Goal: Task Accomplishment & Management: Complete application form

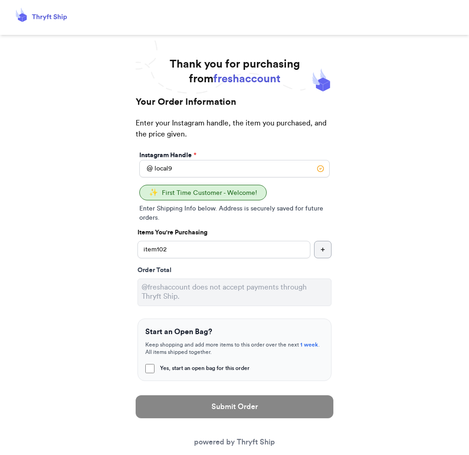
click at [272, 174] on input "local9" at bounding box center [234, 168] width 190 height 17
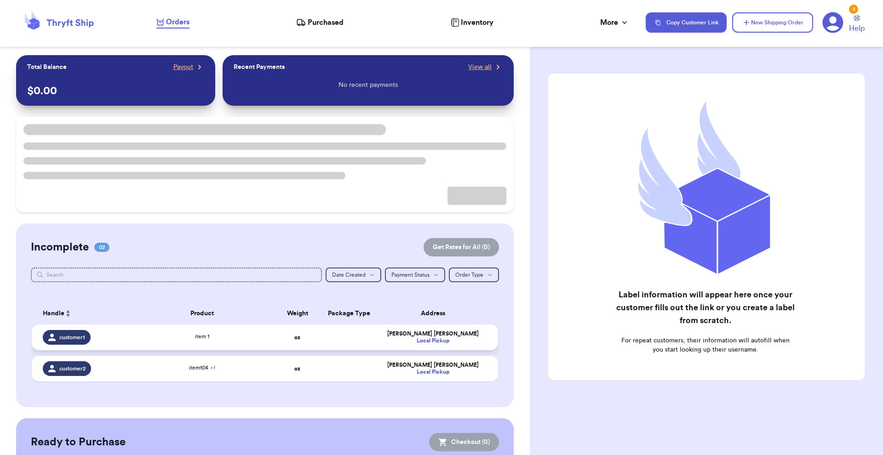
click at [350, 336] on td at bounding box center [347, 338] width 50 height 26
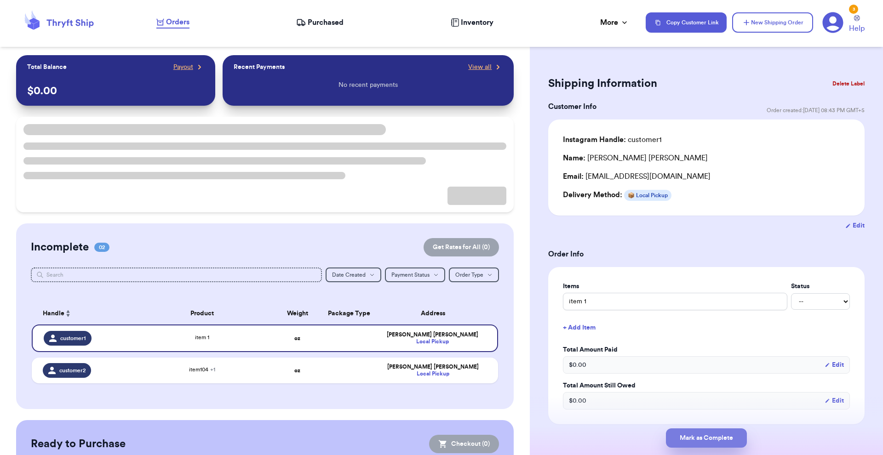
click at [687, 435] on button "Mark as Complete" at bounding box center [706, 437] width 81 height 19
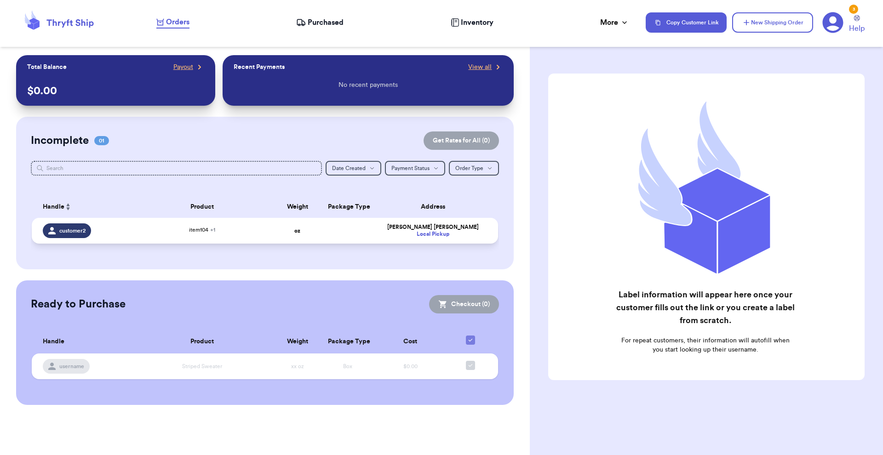
click at [218, 241] on td "item104 + 1" at bounding box center [202, 231] width 141 height 26
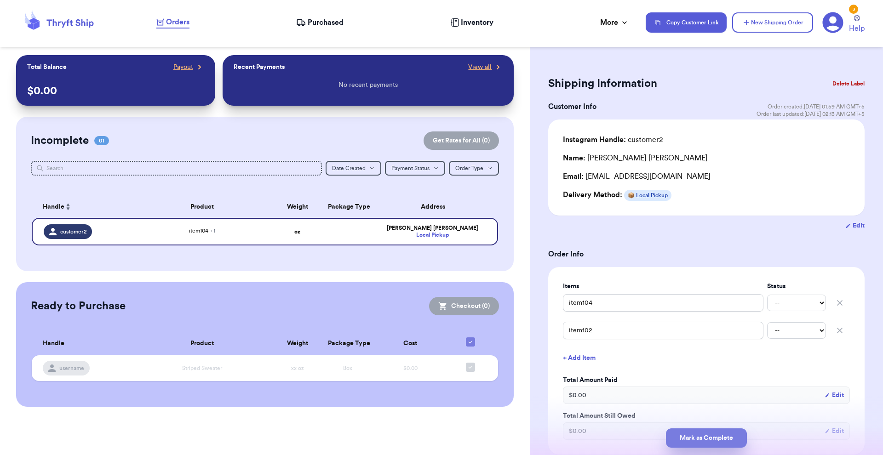
click at [693, 443] on button "Mark as Complete" at bounding box center [706, 437] width 81 height 19
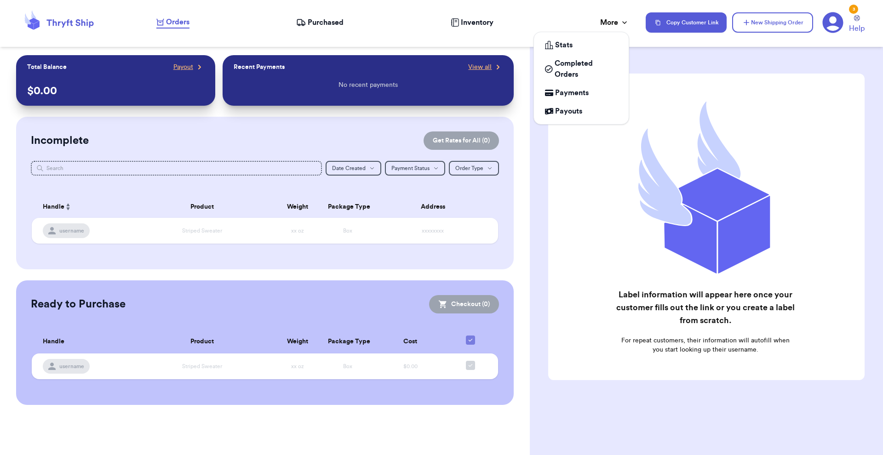
click at [604, 22] on div "More" at bounding box center [614, 22] width 29 height 11
click at [577, 71] on span "Completed Orders" at bounding box center [585, 69] width 63 height 22
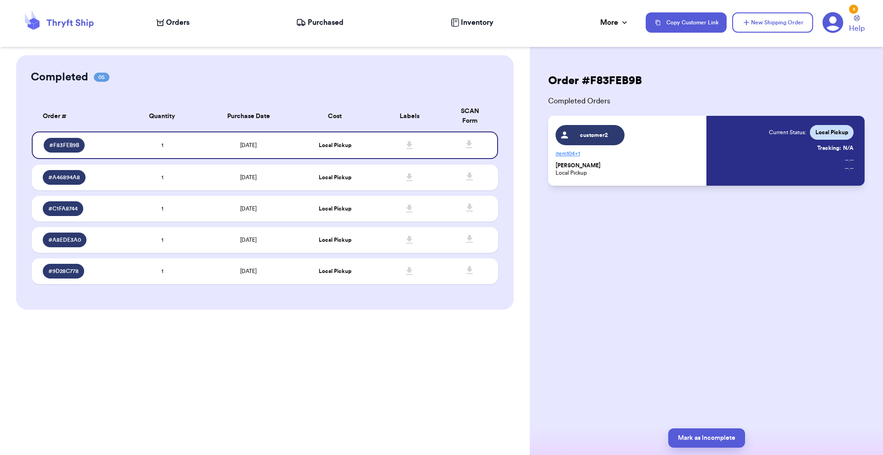
click at [534, 358] on div "Order # F83FEB9B Completed Orders customer2 item104 + 1 Ross Geller Local Picku…" at bounding box center [706, 227] width 353 height 455
click at [378, 175] on td at bounding box center [409, 178] width 74 height 26
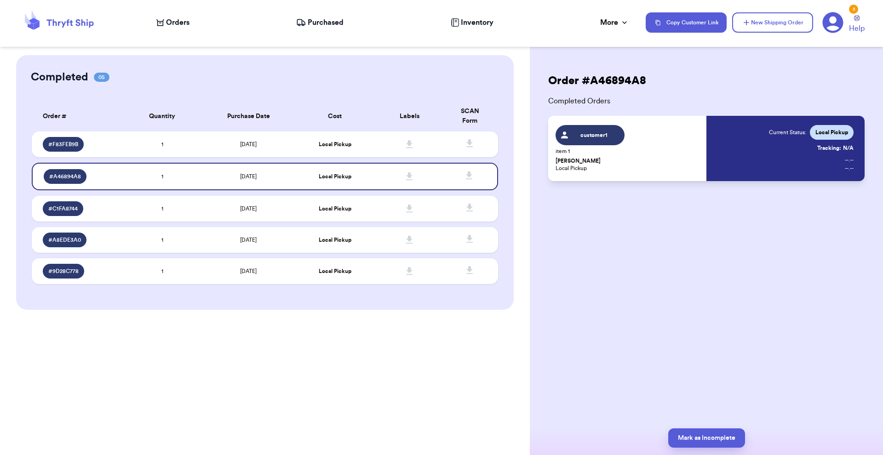
click at [827, 27] on icon at bounding box center [832, 22] width 21 height 21
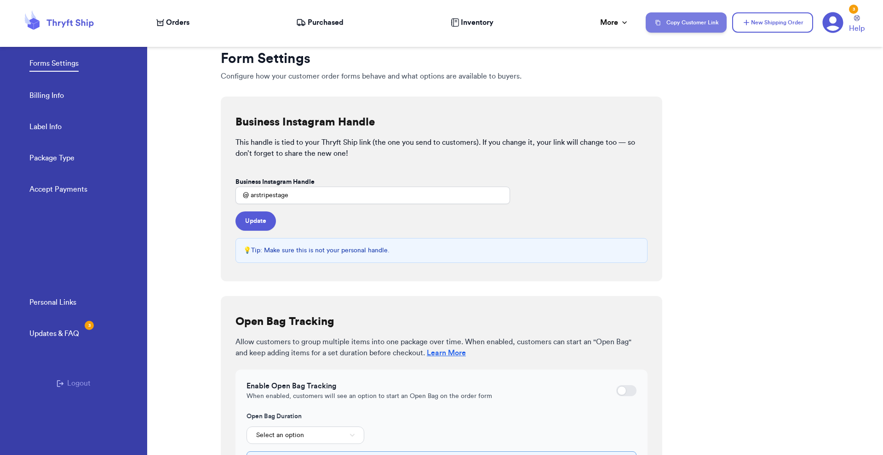
click at [685, 24] on button "Copy Customer Link" at bounding box center [685, 22] width 81 height 20
click at [185, 22] on span "Orders" at bounding box center [177, 22] width 23 height 11
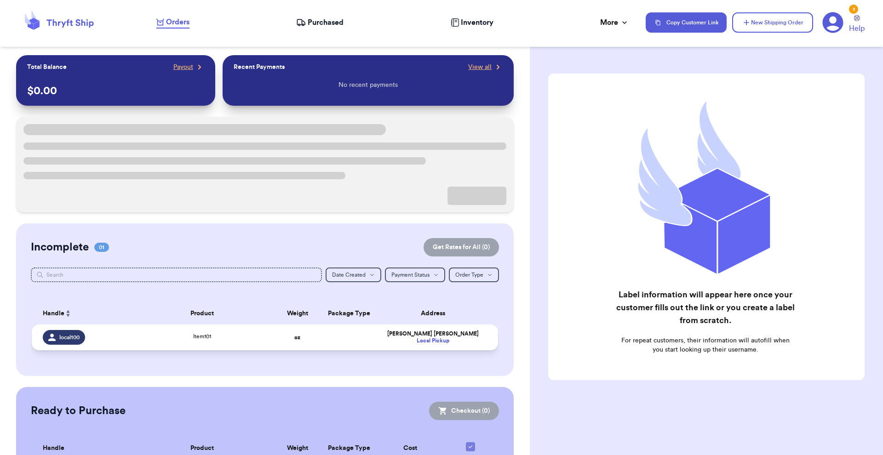
click at [367, 339] on td at bounding box center [347, 338] width 50 height 26
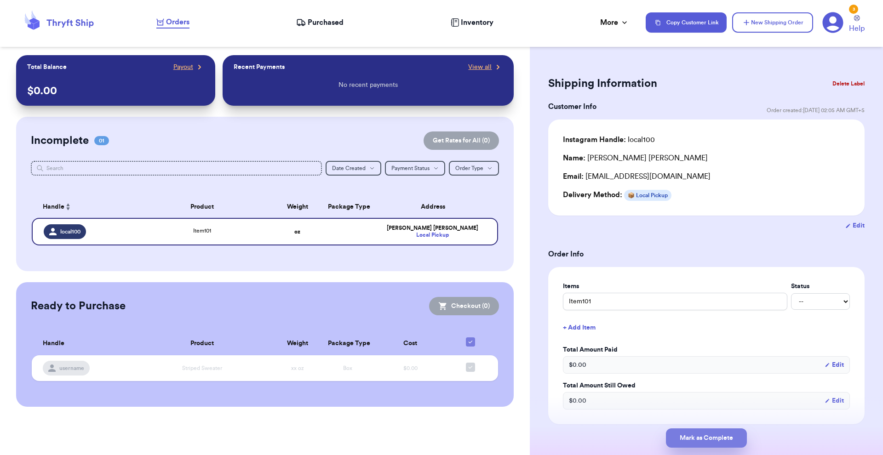
click at [695, 433] on button "Mark as Complete" at bounding box center [706, 437] width 81 height 19
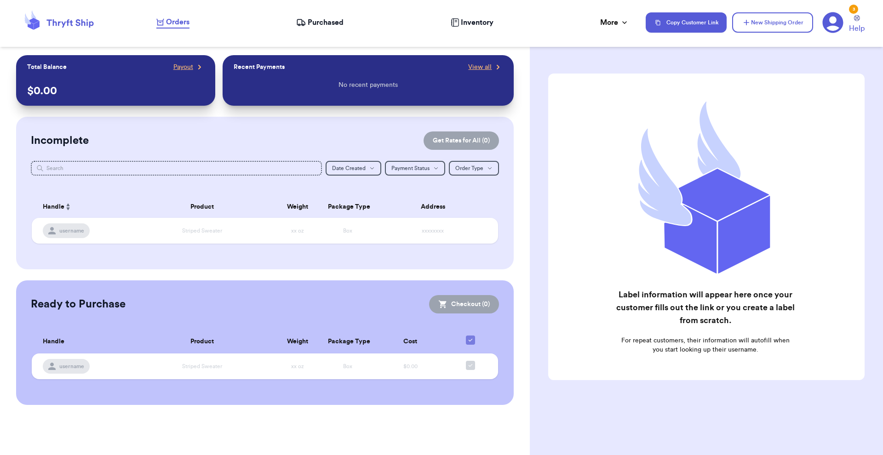
click at [613, 30] on nav "Orders Purchased Inventory More Stats Completed Orders Payments Payouts Copy Cu…" at bounding box center [515, 22] width 736 height 30
click at [612, 21] on div "More" at bounding box center [614, 22] width 29 height 11
click at [581, 56] on link "Completed Orders" at bounding box center [580, 68] width 87 height 29
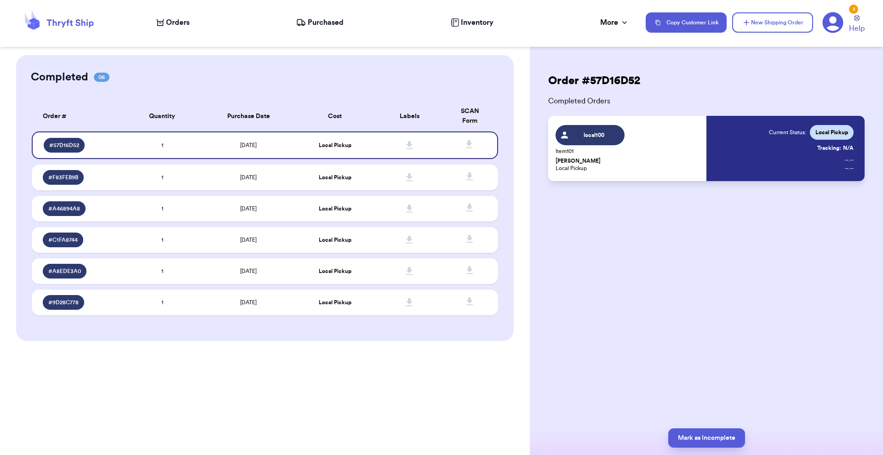
click at [179, 23] on span "Orders" at bounding box center [177, 22] width 23 height 11
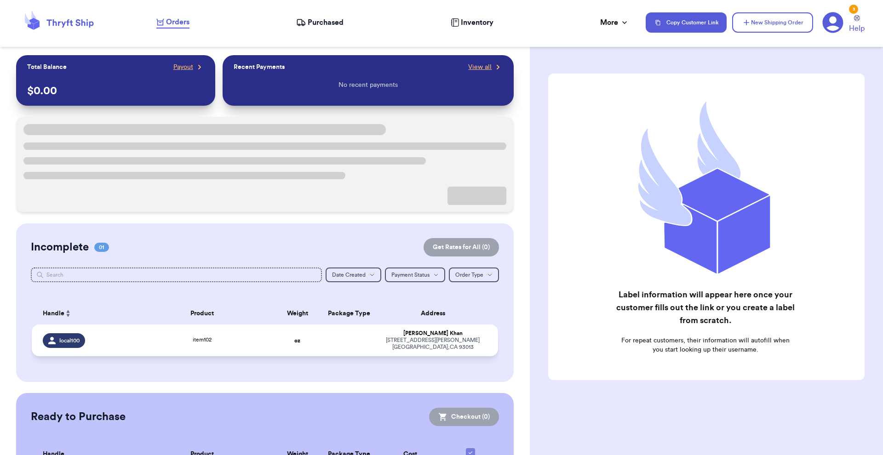
click at [336, 331] on td at bounding box center [347, 341] width 50 height 32
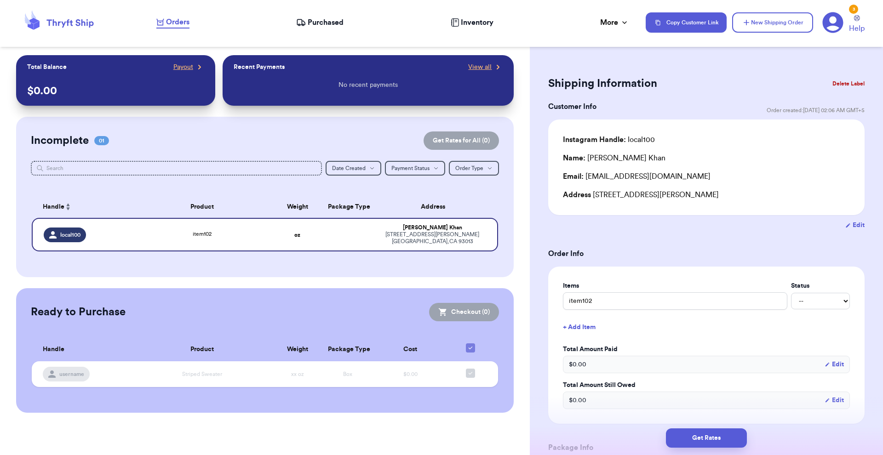
click at [849, 227] on button "Edit" at bounding box center [854, 225] width 19 height 9
select select "CA"
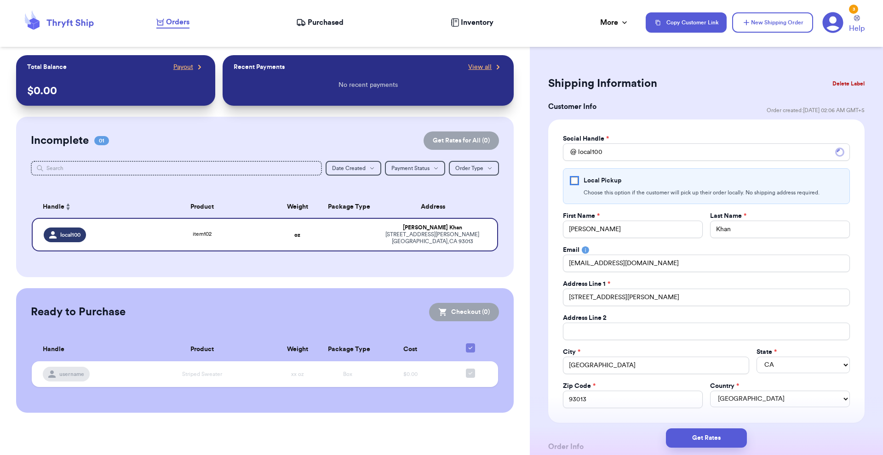
click at [576, 182] on input "Local Pickup" at bounding box center [573, 180] width 7 height 7
checkbox input "true"
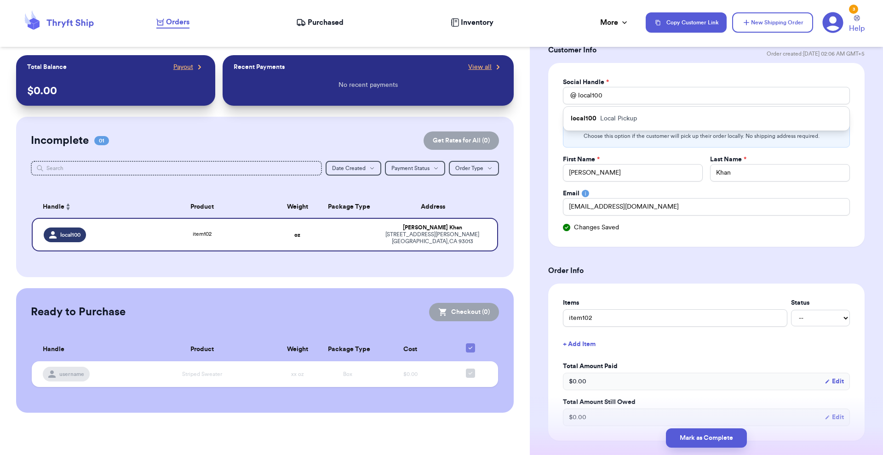
scroll to position [107, 0]
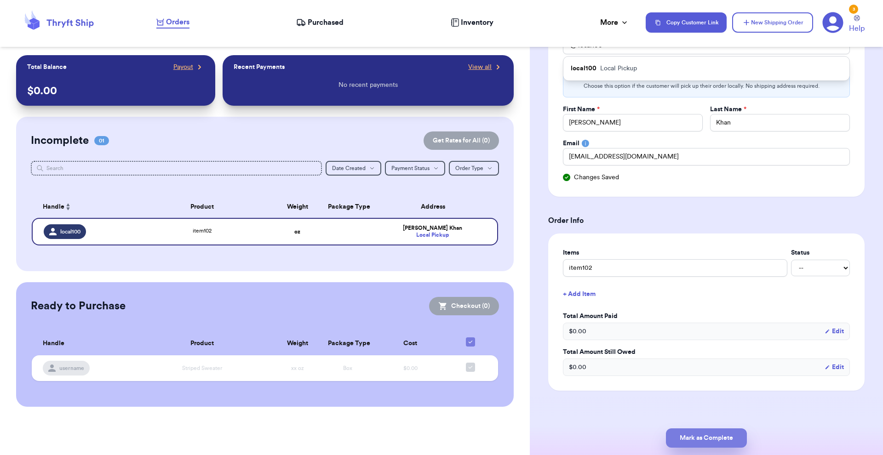
click at [707, 430] on button "Mark as Complete" at bounding box center [706, 437] width 81 height 19
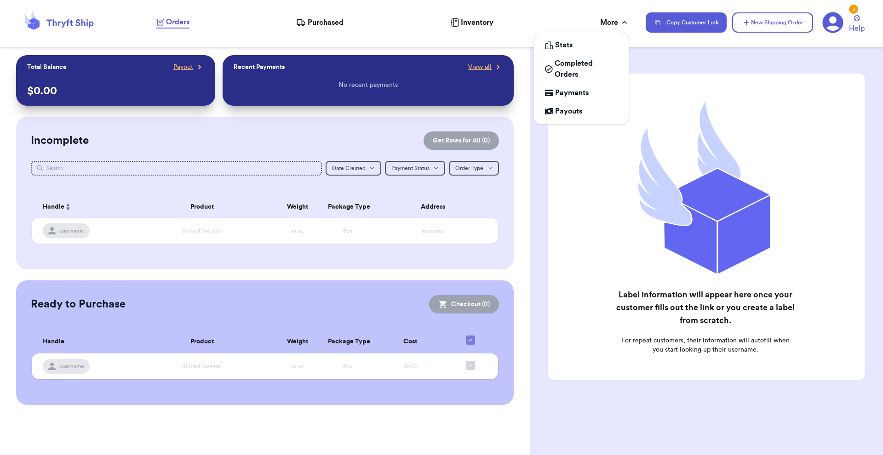
click at [611, 26] on div "More" at bounding box center [614, 22] width 29 height 11
click at [579, 69] on span "Completed Orders" at bounding box center [585, 69] width 63 height 22
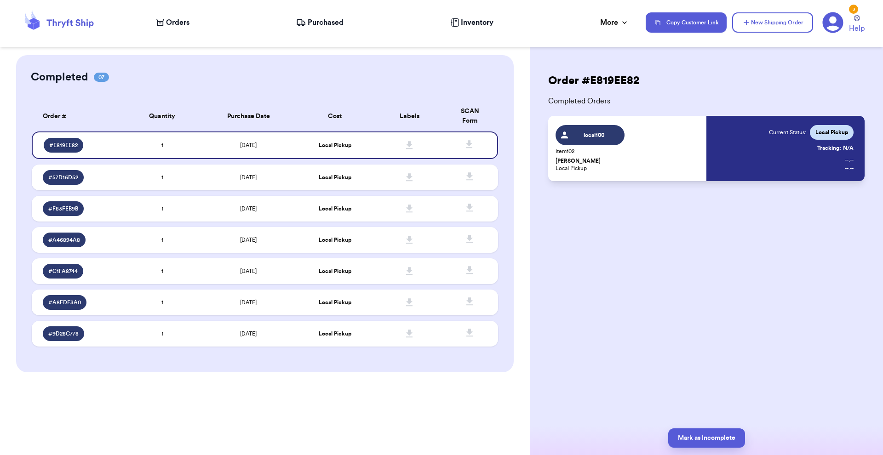
click at [582, 285] on div "Order # E819EE82 Completed Orders local100 item102 Ahmed Khan Local Pickup Curr…" at bounding box center [706, 227] width 353 height 455
click at [420, 146] on td at bounding box center [409, 145] width 74 height 28
click at [418, 183] on span at bounding box center [409, 177] width 20 height 20
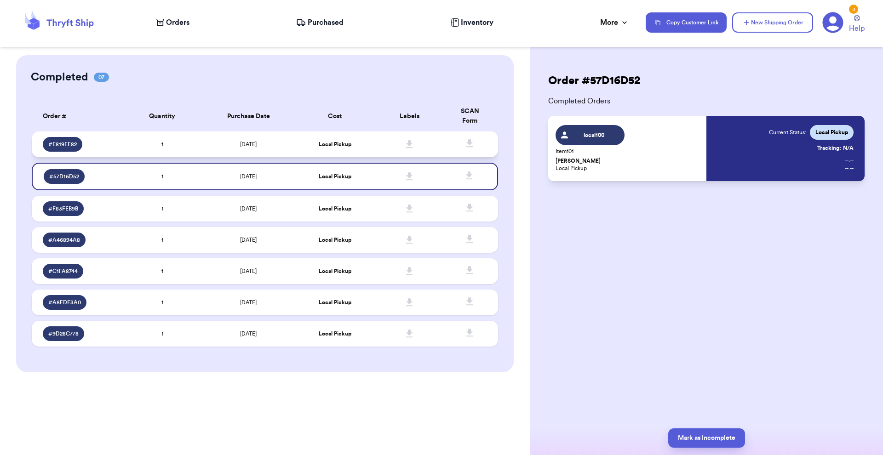
click at [431, 145] on td at bounding box center [409, 144] width 74 height 26
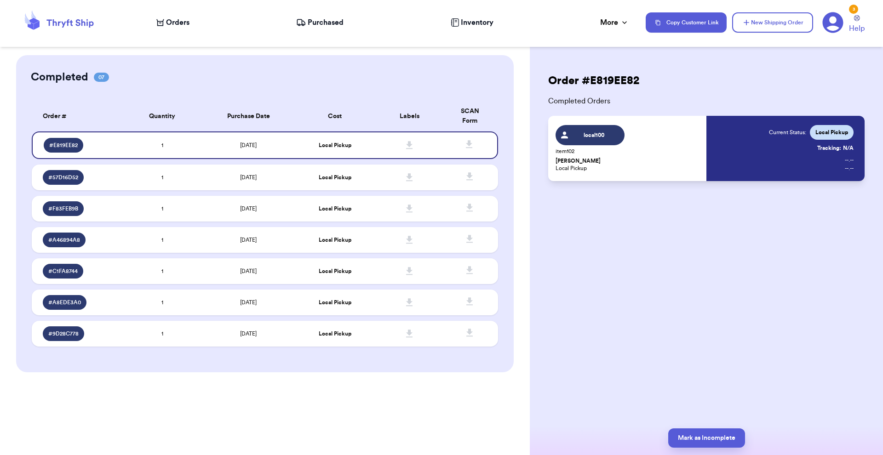
click at [183, 24] on span "Orders" at bounding box center [177, 22] width 23 height 11
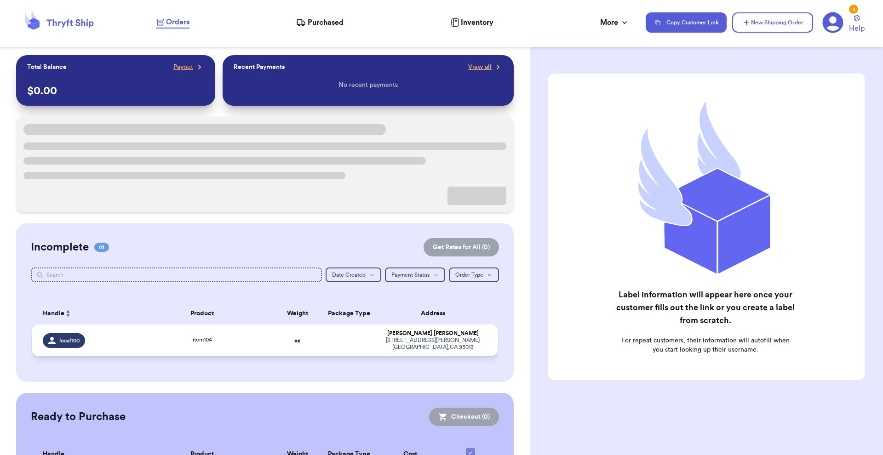
click at [349, 342] on td at bounding box center [347, 341] width 50 height 32
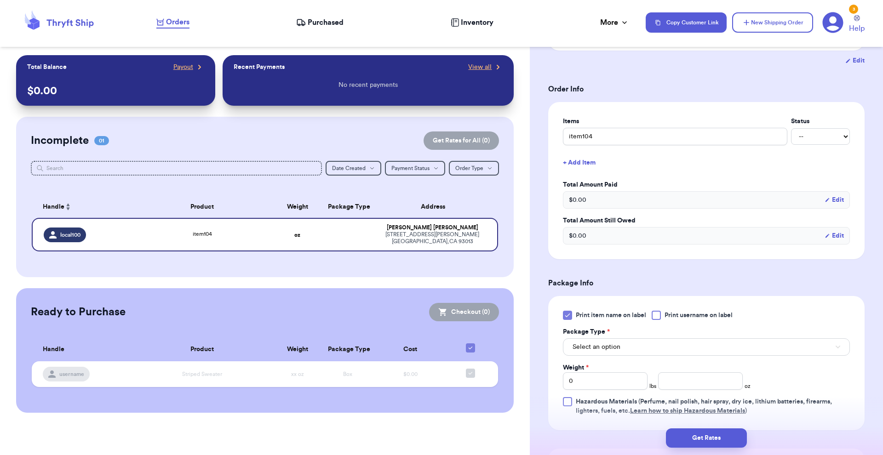
scroll to position [299, 0]
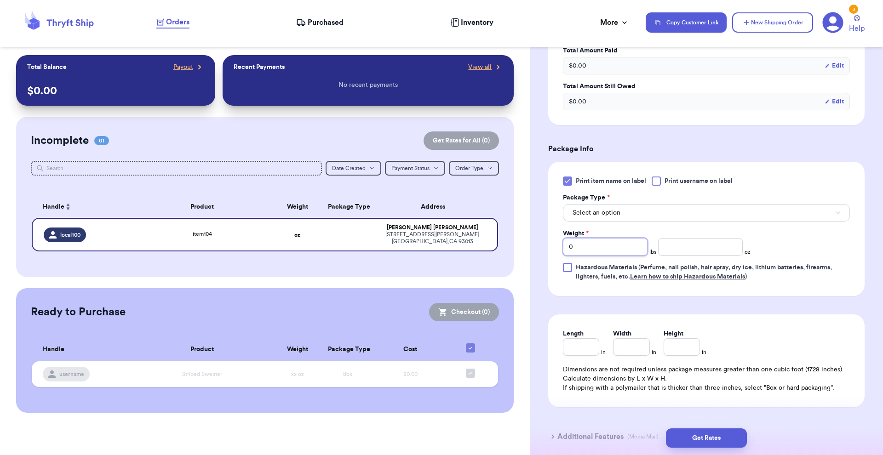
click at [600, 245] on input "0" at bounding box center [605, 246] width 85 height 17
type input "1"
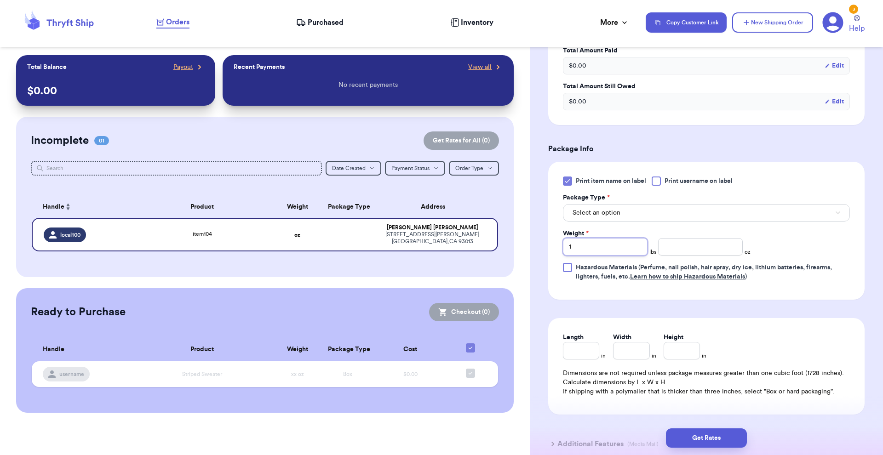
type input "10"
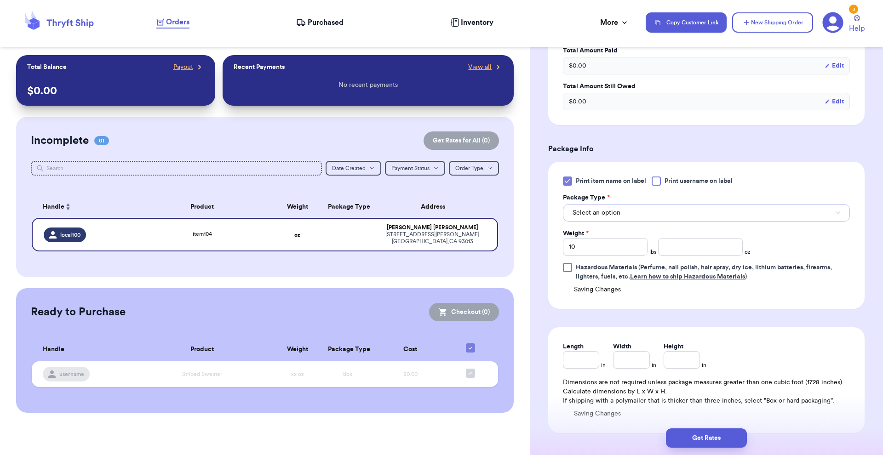
click at [685, 220] on button "Select an option" at bounding box center [706, 212] width 287 height 17
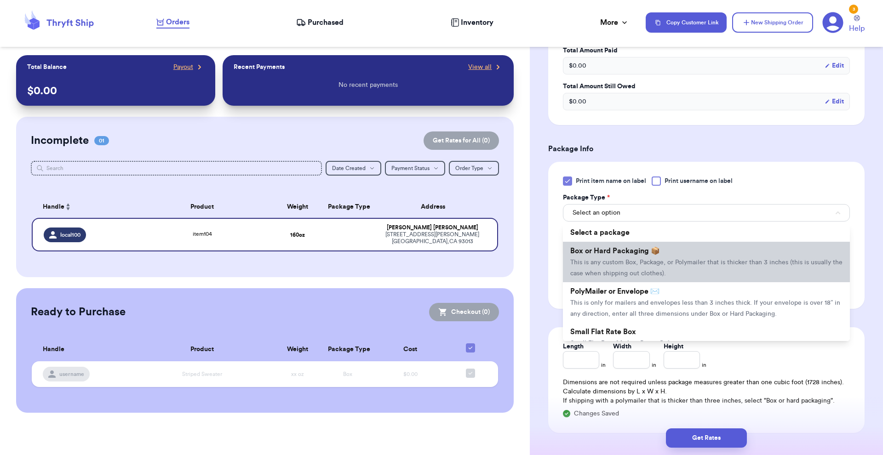
click at [662, 249] on li "Box or Hard Packaging 📦 This is any custom Box, Package, or Polymailer that is …" at bounding box center [706, 262] width 287 height 40
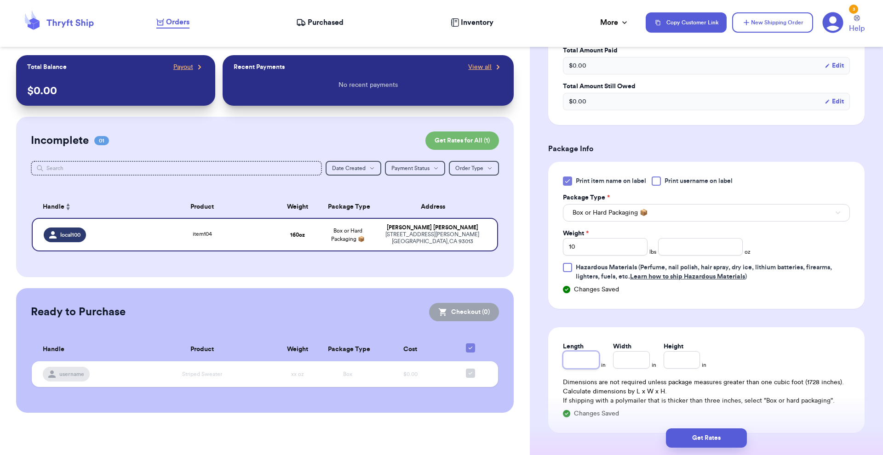
click at [574, 369] on input "Length" at bounding box center [581, 359] width 36 height 17
type input "1"
type input "10"
click at [639, 365] on input "Width *" at bounding box center [631, 359] width 36 height 17
type input "1"
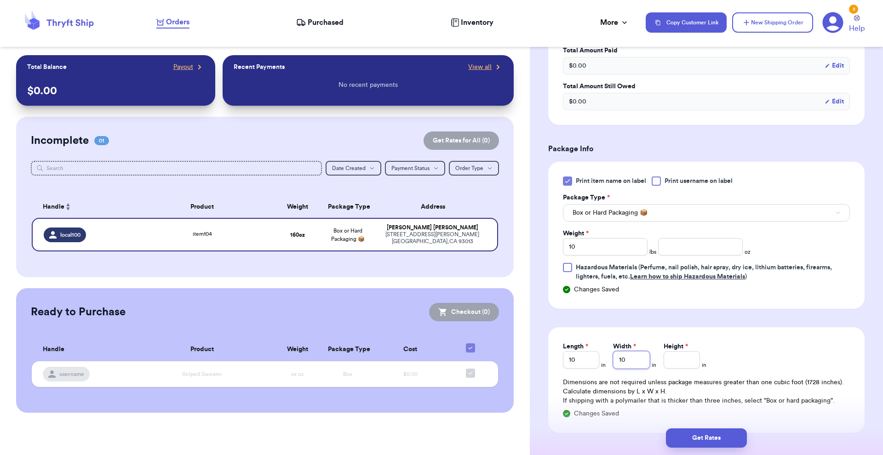
type input "10"
click at [675, 367] on input "Height *" at bounding box center [681, 359] width 36 height 17
type input "1"
type input "10"
click at [748, 354] on div "Length 10 in Width 10 in Height 10 in Dimensions are not required unless packag…" at bounding box center [706, 380] width 316 height 106
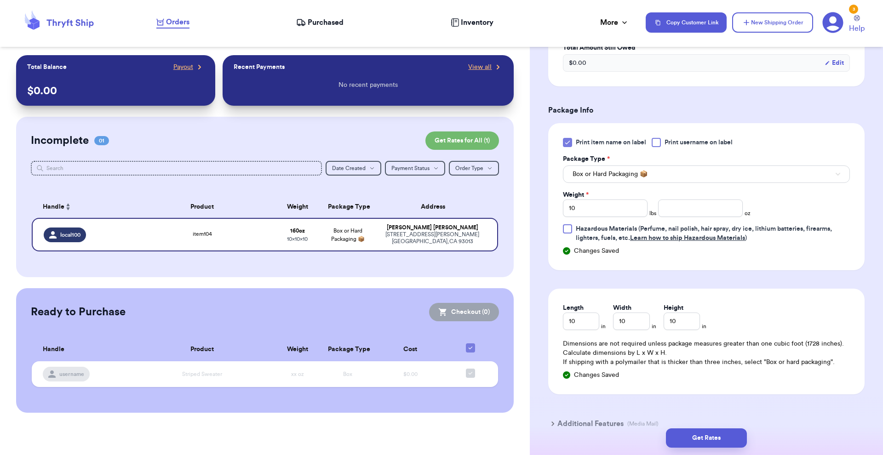
scroll to position [391, 0]
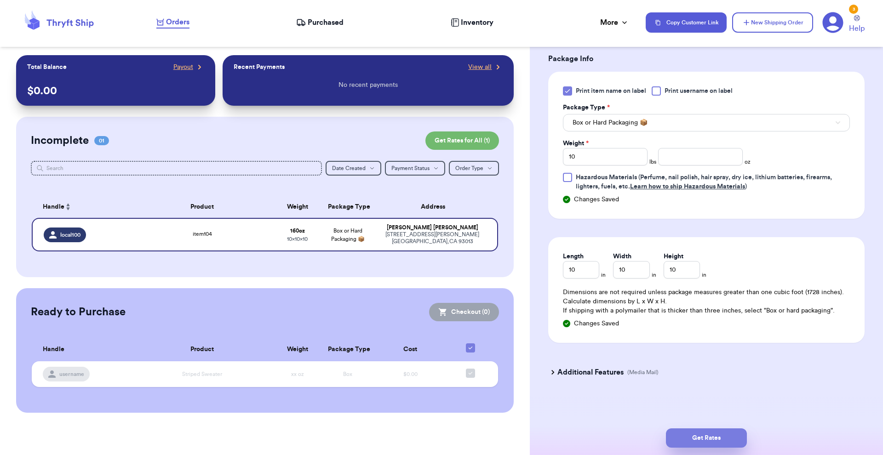
click at [707, 436] on button "Get Rates" at bounding box center [706, 437] width 81 height 19
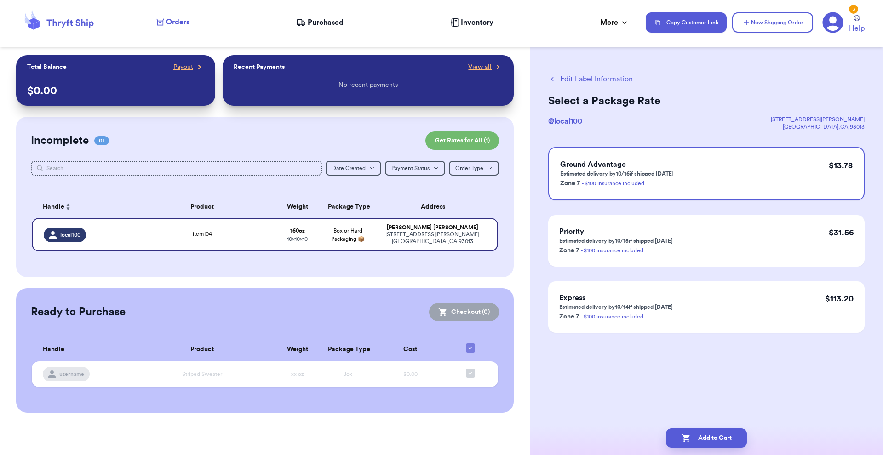
scroll to position [0, 0]
click at [721, 438] on button "Add to Cart" at bounding box center [706, 437] width 81 height 19
checkbox input "true"
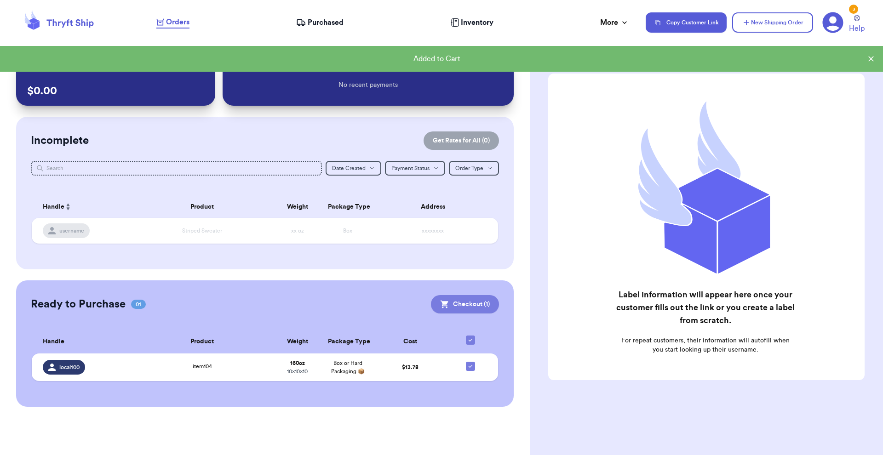
click at [469, 304] on button "Checkout ( 1 )" at bounding box center [465, 304] width 68 height 18
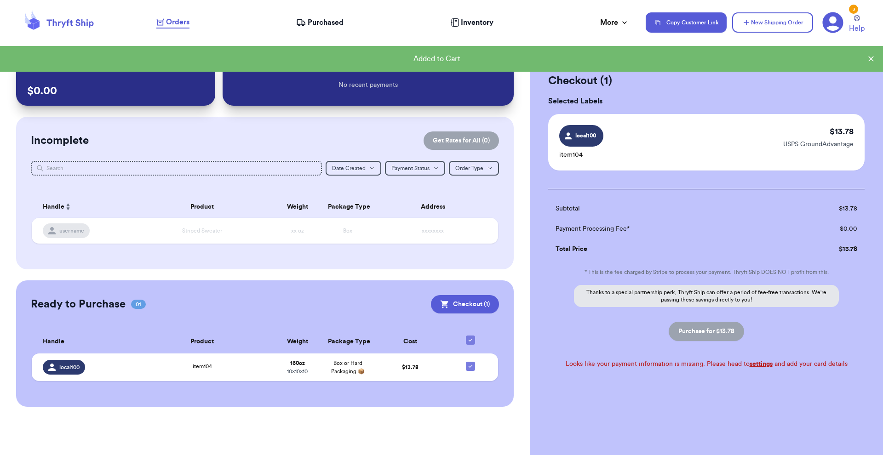
click at [720, 151] on div "local100 item104 $ 13.78 USPS GroundAdvantage" at bounding box center [706, 142] width 316 height 57
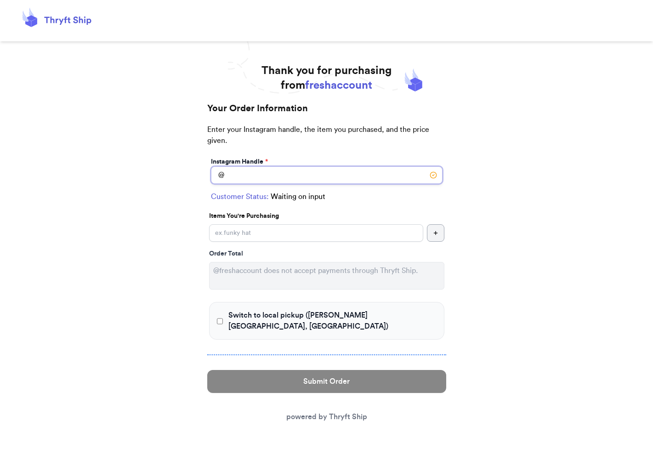
click at [281, 177] on input "Switch to local pickup ([PERSON_NAME][GEOGRAPHIC_DATA], [GEOGRAPHIC_DATA])" at bounding box center [327, 174] width 232 height 17
type input "customer1"
checkbox input "true"
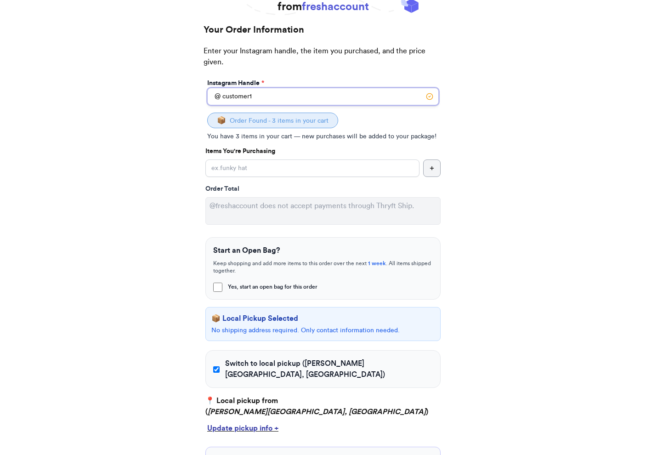
scroll to position [111, 0]
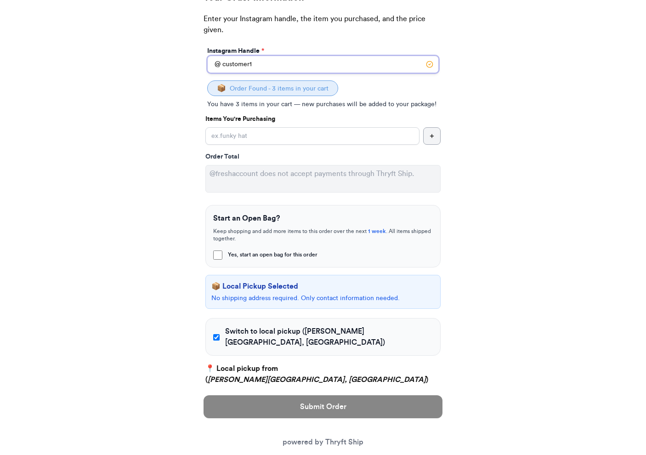
type input "customer1"
click at [267, 64] on input "customer1" at bounding box center [323, 64] width 232 height 17
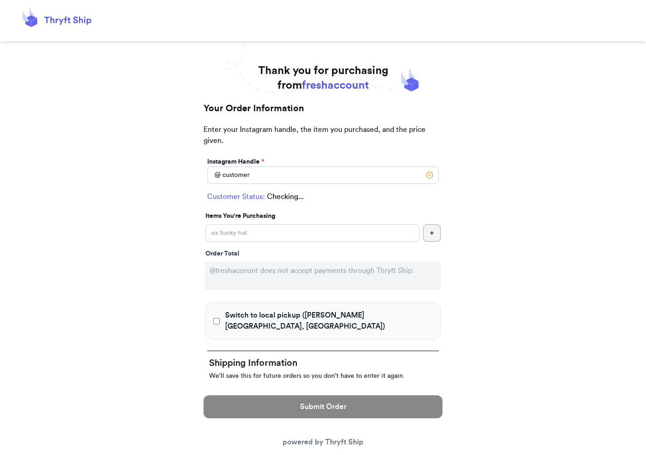
type input "customer1"
checkbox input "true"
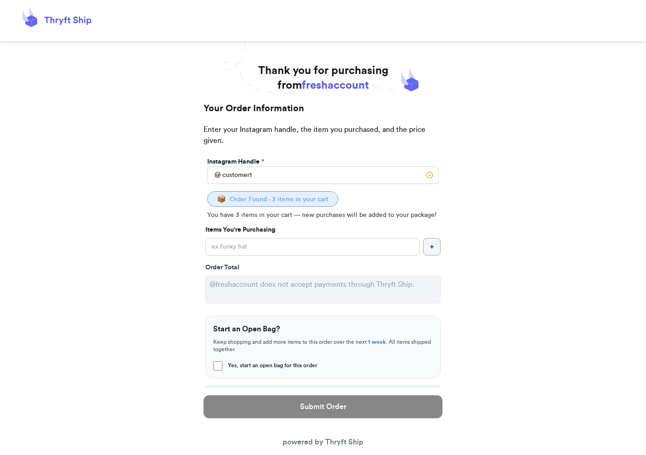
type input "customer1"
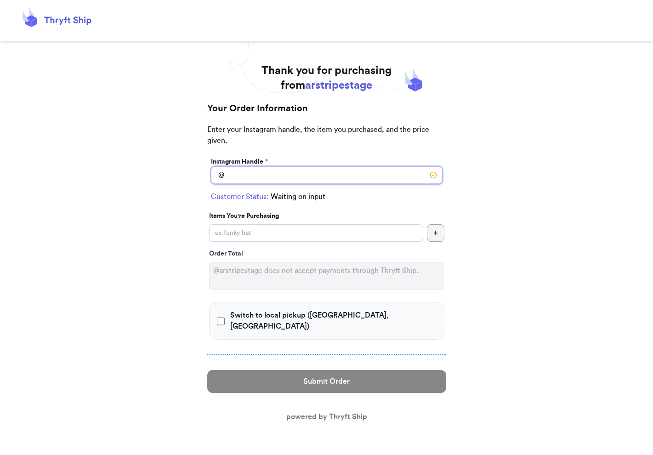
click at [319, 173] on input "Switch to local pickup ([GEOGRAPHIC_DATA], [GEOGRAPHIC_DATA])" at bounding box center [327, 174] width 232 height 17
type input "customer1"
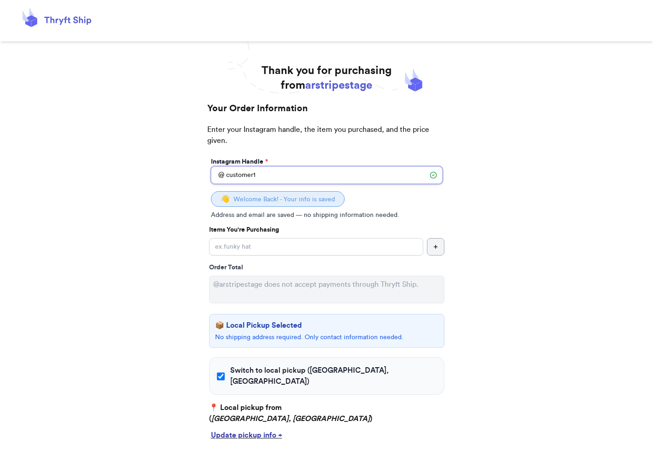
checkbox input "true"
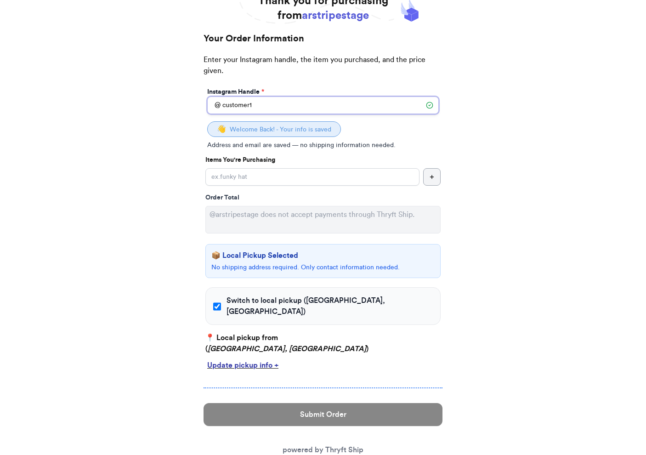
scroll to position [85, 0]
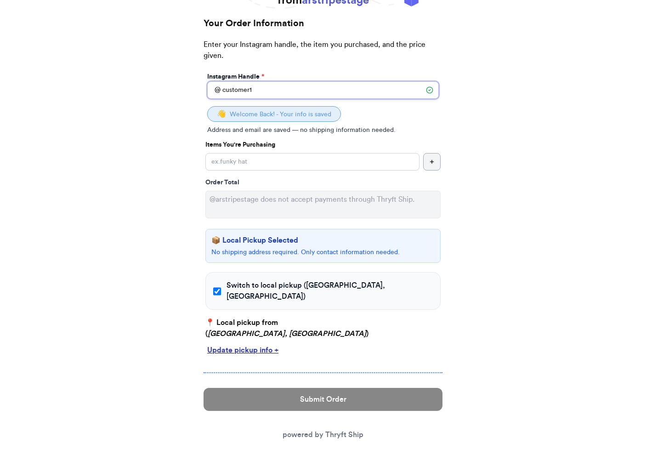
type input "customer1"
click at [220, 287] on input "Switch to local pickup ([GEOGRAPHIC_DATA], [GEOGRAPHIC_DATA])" at bounding box center [217, 291] width 8 height 9
checkbox input "false"
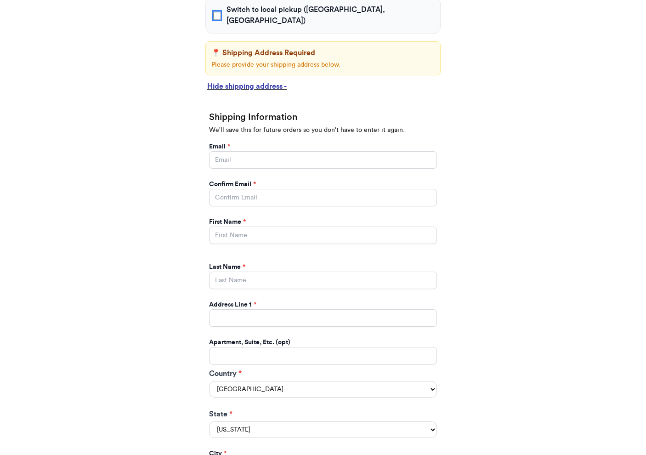
scroll to position [320, 0]
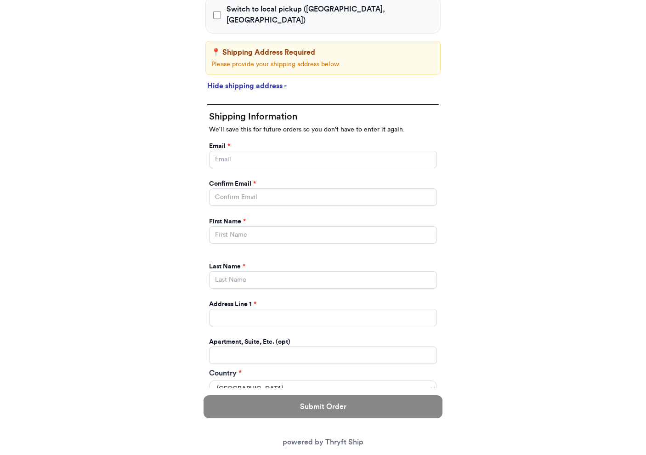
click at [175, 233] on div "Thank you for purchasing from arstripestage Your Order Information Enter your I…" at bounding box center [323, 221] width 646 height 956
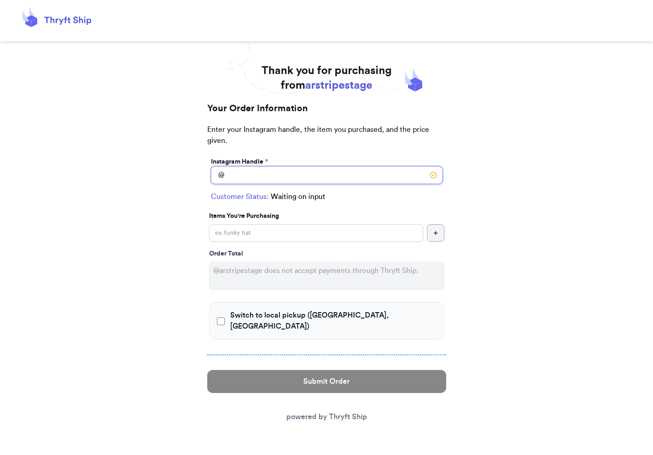
click at [253, 176] on input "Switch to local pickup ([GEOGRAPHIC_DATA], [GEOGRAPHIC_DATA])" at bounding box center [327, 174] width 232 height 17
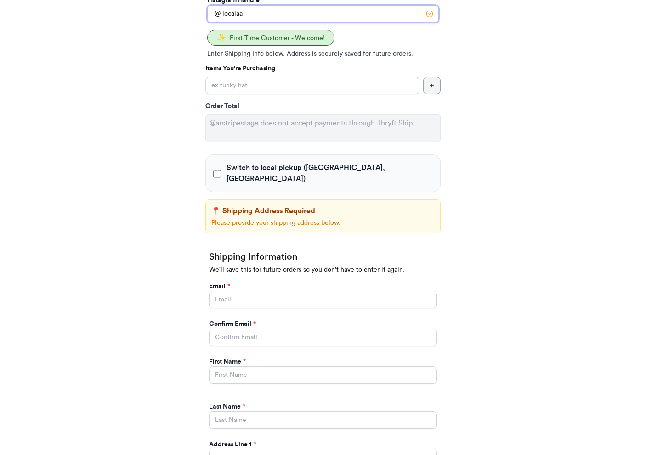
scroll to position [95, 0]
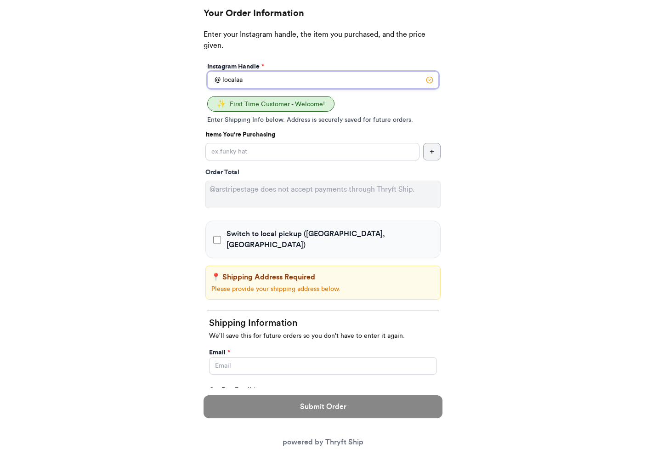
type input "localaa"
click at [222, 239] on label "Switch to local pickup ([GEOGRAPHIC_DATA], [GEOGRAPHIC_DATA])" at bounding box center [323, 239] width 220 height 22
click at [221, 239] on input "Switch to local pickup ([GEOGRAPHIC_DATA], [GEOGRAPHIC_DATA])" at bounding box center [217, 239] width 8 height 9
checkbox input "true"
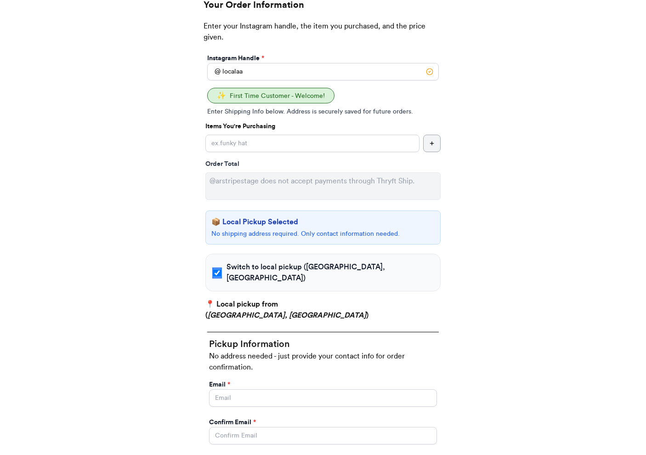
scroll to position [99, 0]
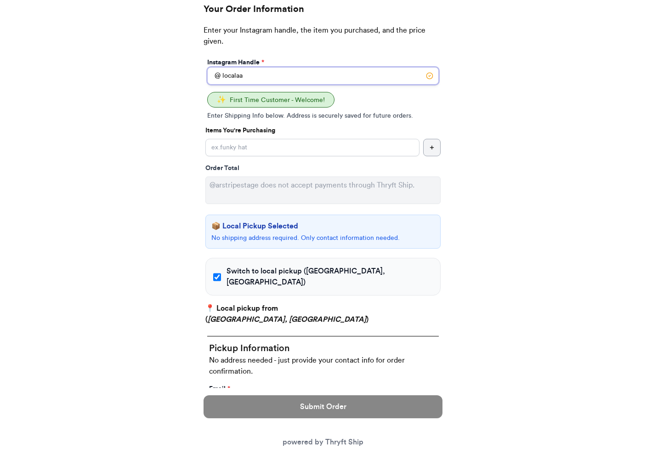
click at [293, 81] on input "localaa" at bounding box center [323, 75] width 232 height 17
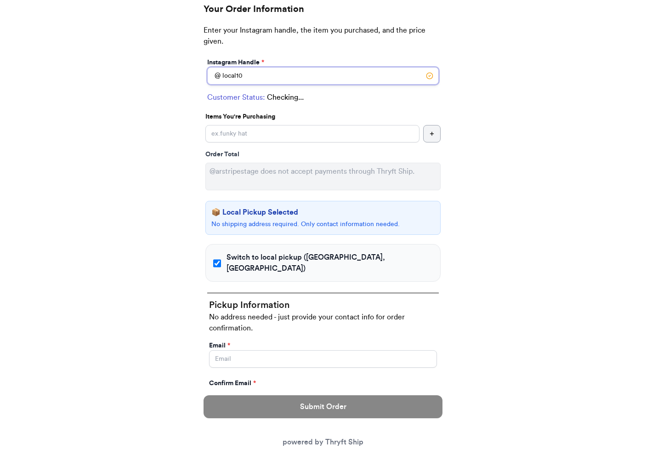
type input "local100"
checkbox input "false"
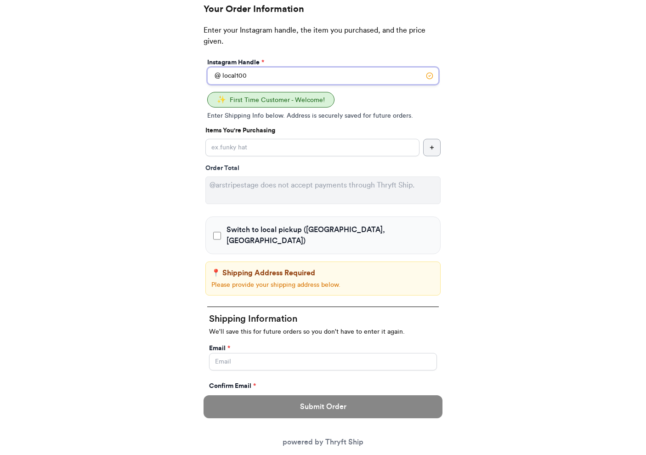
type input "local100"
click at [255, 228] on span "Switch to local pickup ([GEOGRAPHIC_DATA], [GEOGRAPHIC_DATA])" at bounding box center [330, 235] width 206 height 22
click at [221, 231] on input "Switch to local pickup ([GEOGRAPHIC_DATA], [GEOGRAPHIC_DATA])" at bounding box center [217, 235] width 8 height 9
checkbox input "true"
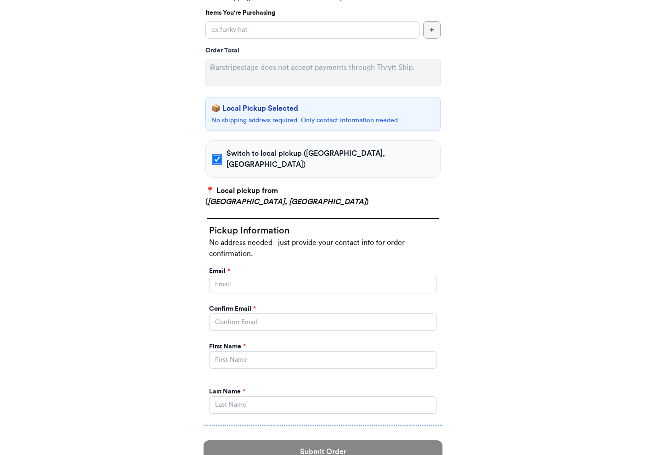
scroll to position [230, 0]
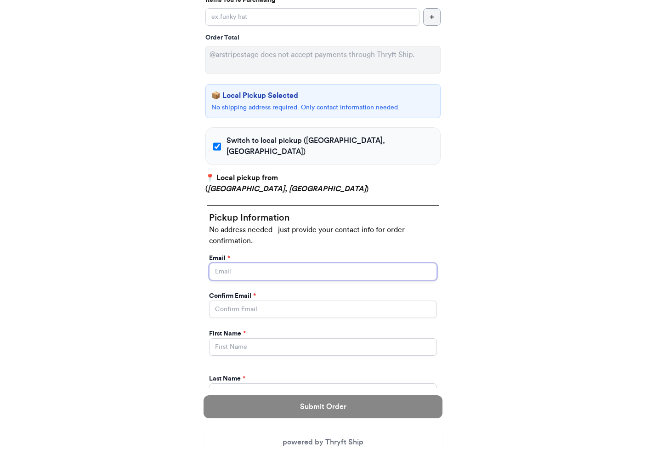
click at [268, 263] on input "Switch to local pickup ([GEOGRAPHIC_DATA], [GEOGRAPHIC_DATA])" at bounding box center [323, 271] width 228 height 17
type input "[EMAIL_ADDRESS][DOMAIN_NAME]"
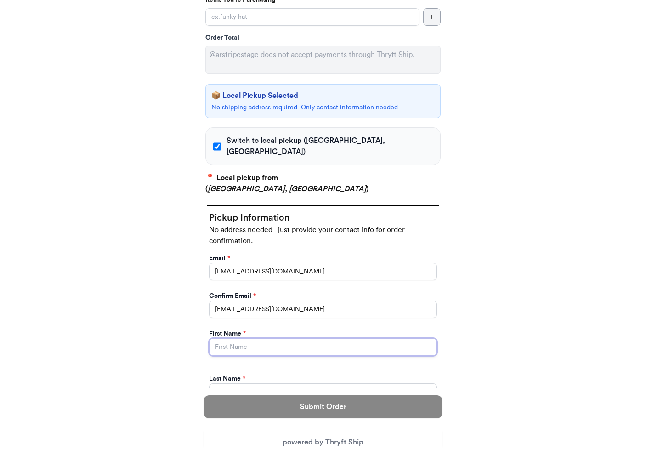
type input "[PERSON_NAME]"
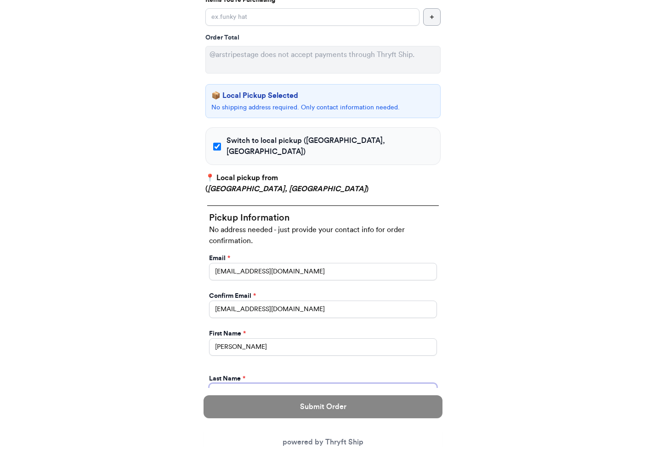
type input "[PERSON_NAME]"
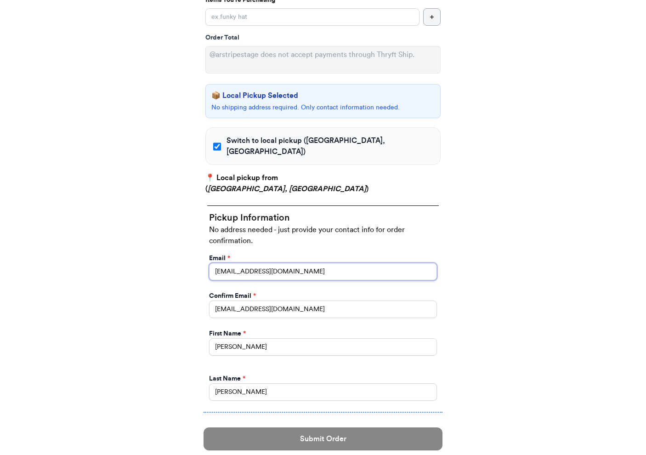
click at [233, 263] on input "[EMAIL_ADDRESS][DOMAIN_NAME]" at bounding box center [323, 271] width 228 height 17
type input "abdul+1@thryftship.com"
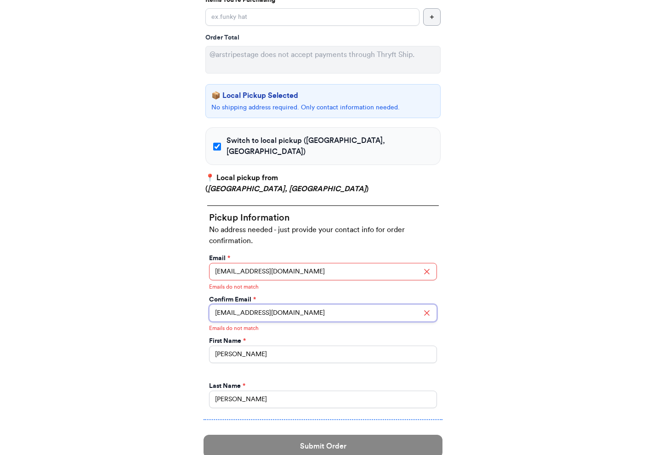
click at [231, 304] on input "[EMAIL_ADDRESS][DOMAIN_NAME]" at bounding box center [323, 312] width 228 height 17
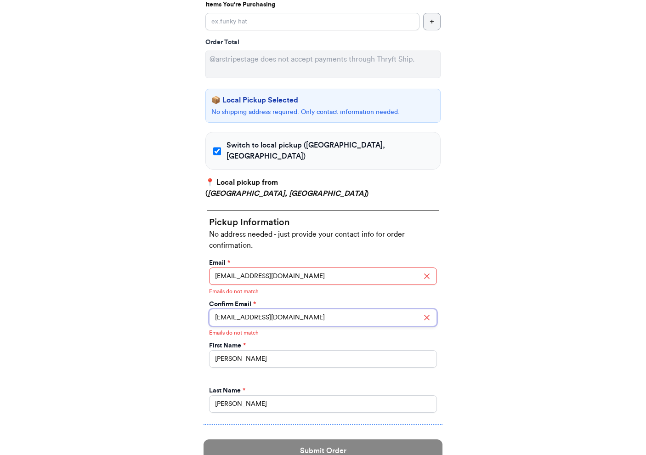
scroll to position [218, 0]
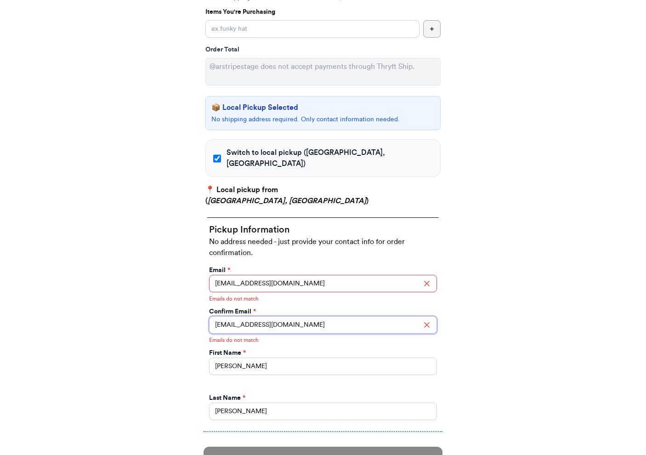
type input "abdul+1@thryftship.com"
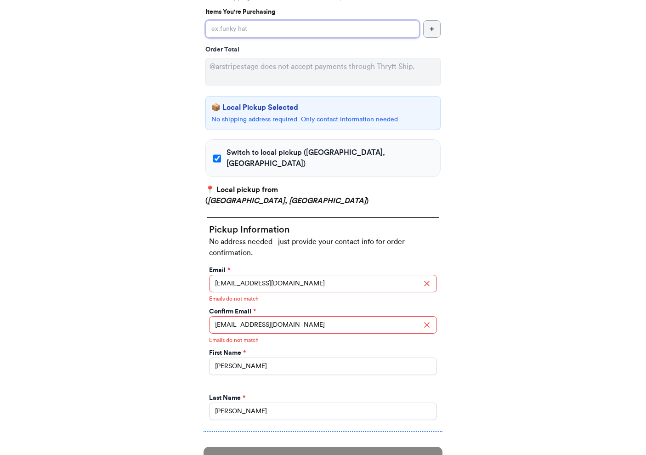
click at [341, 32] on input "Switch to local pickup ([GEOGRAPHIC_DATA], [GEOGRAPHIC_DATA])" at bounding box center [312, 28] width 214 height 17
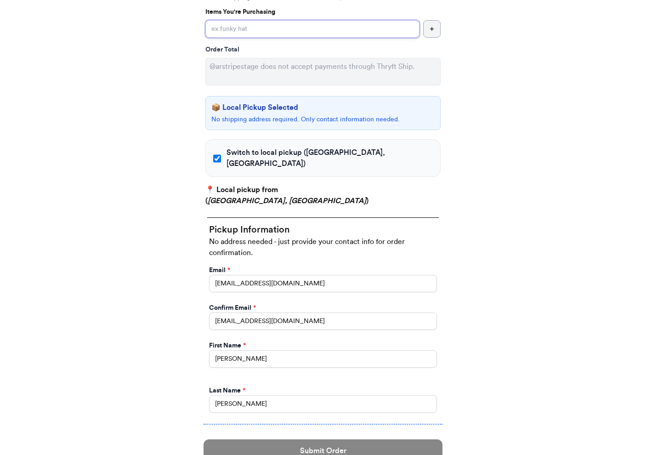
type input "Item101"
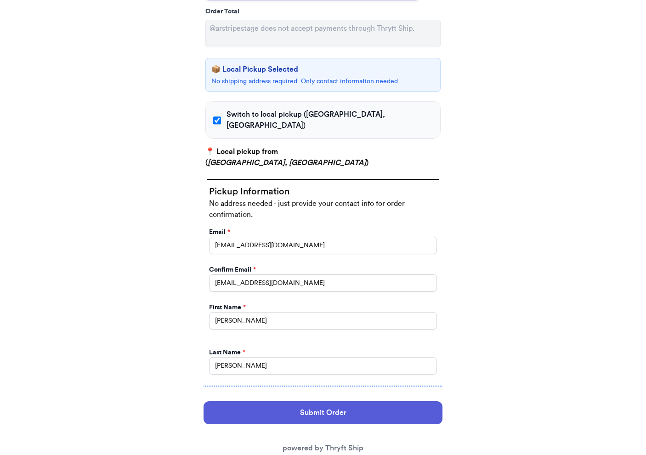
scroll to position [269, 0]
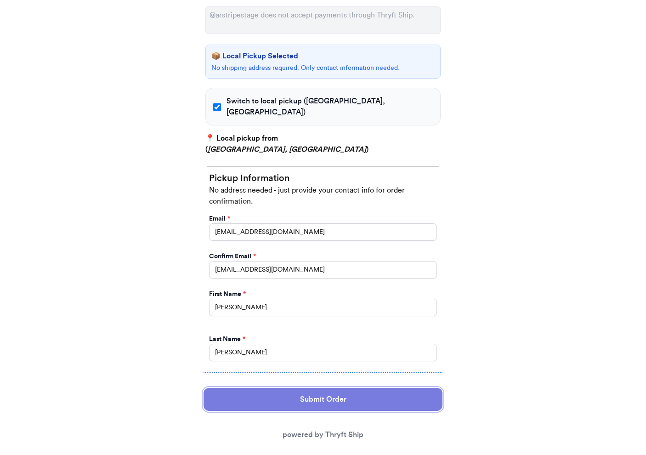
click at [322, 388] on button "Submit Order" at bounding box center [323, 399] width 239 height 23
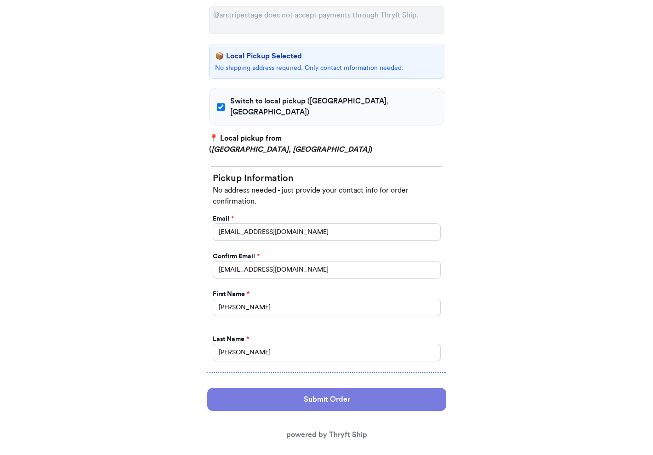
scroll to position [0, 0]
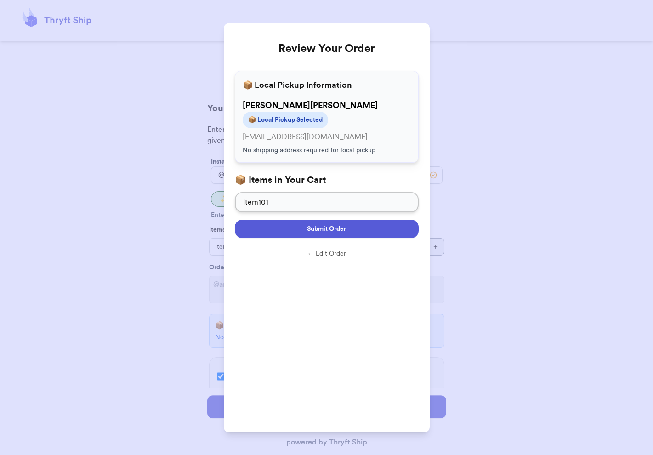
click at [364, 234] on button "Submit Order" at bounding box center [327, 229] width 184 height 18
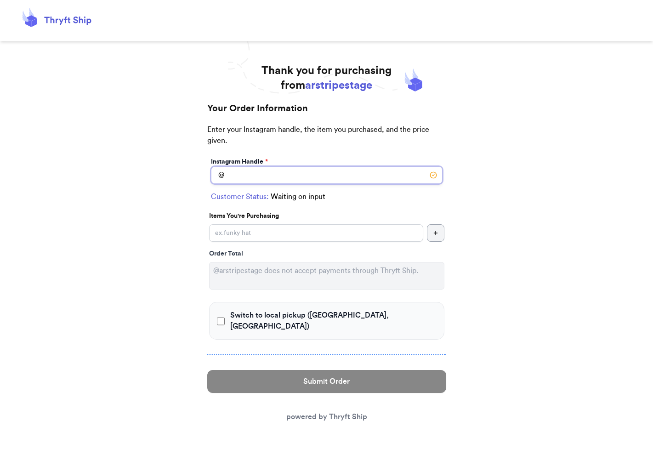
click at [346, 172] on input "Switch to local pickup ([GEOGRAPHIC_DATA], [GEOGRAPHIC_DATA])" at bounding box center [327, 174] width 232 height 17
type input "local100"
checkbox input "true"
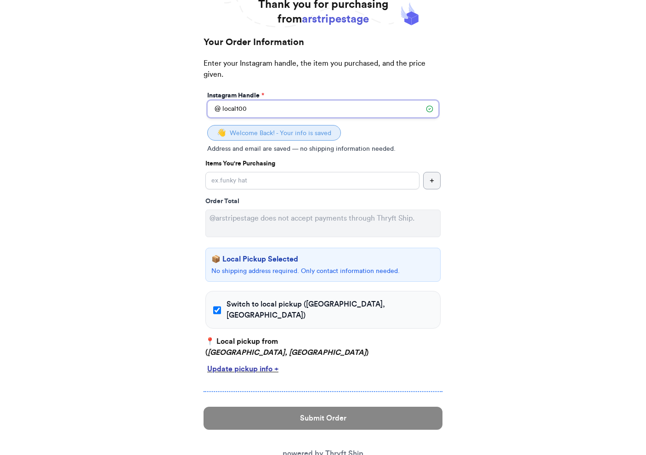
scroll to position [85, 0]
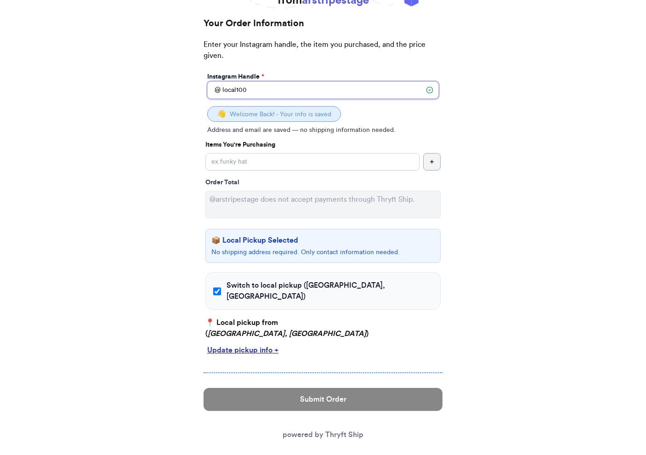
type input "local100"
click at [270, 345] on div "Update pickup info +" at bounding box center [323, 350] width 232 height 11
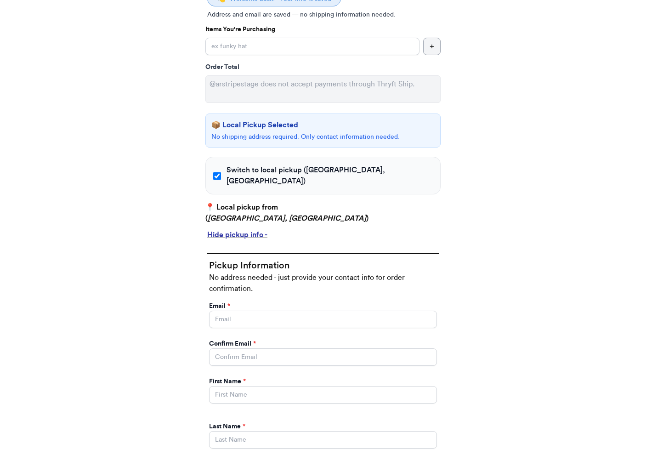
scroll to position [202, 0]
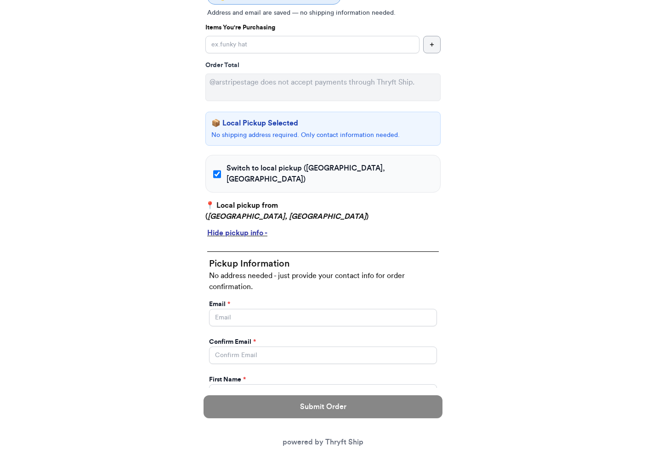
click at [297, 166] on span "Switch to local pickup ([GEOGRAPHIC_DATA], [GEOGRAPHIC_DATA])" at bounding box center [330, 174] width 206 height 22
click at [221, 170] on input "Switch to local pickup ([GEOGRAPHIC_DATA], [GEOGRAPHIC_DATA])" at bounding box center [217, 174] width 8 height 9
checkbox input "false"
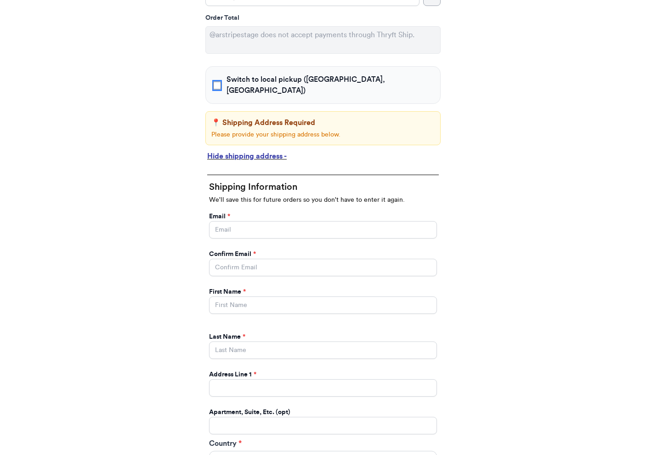
scroll to position [278, 0]
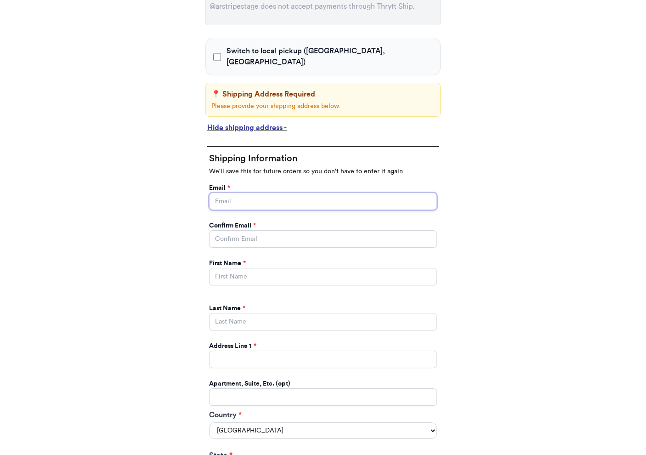
click at [286, 193] on input "Switch to local pickup ([GEOGRAPHIC_DATA], [GEOGRAPHIC_DATA])" at bounding box center [323, 201] width 228 height 17
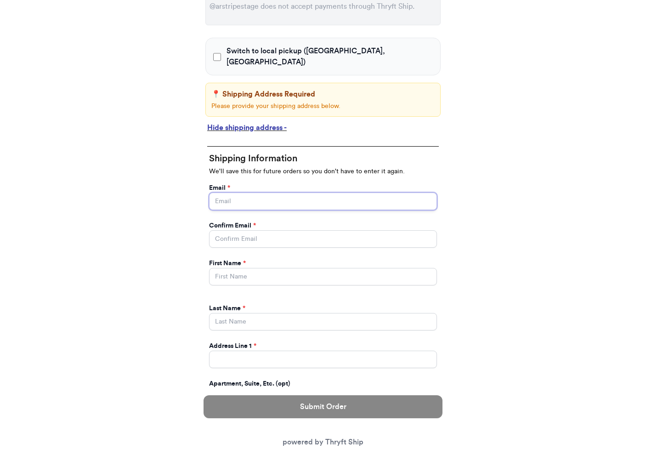
type input "[EMAIL_ADDRESS][DOMAIN_NAME]"
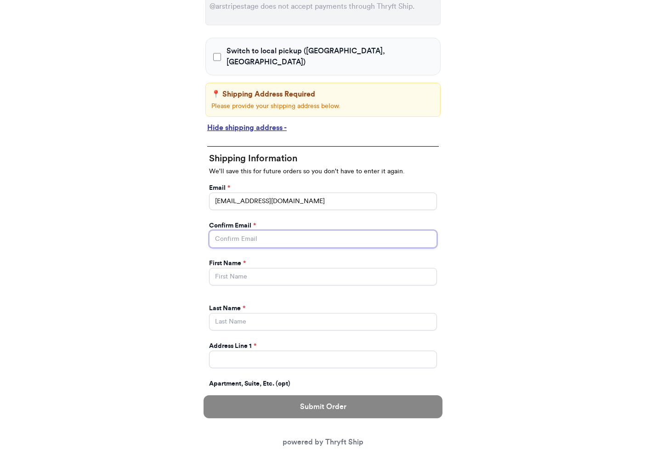
type input "[EMAIL_ADDRESS][DOMAIN_NAME]"
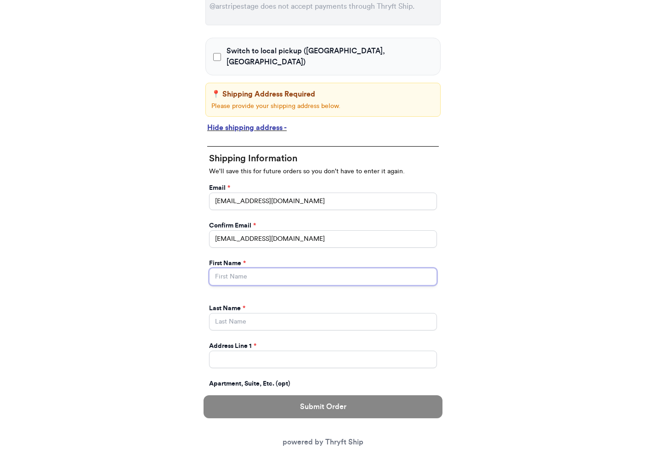
type input "[PERSON_NAME]"
type input "[STREET_ADDRESS][PERSON_NAME]"
type input "93013"
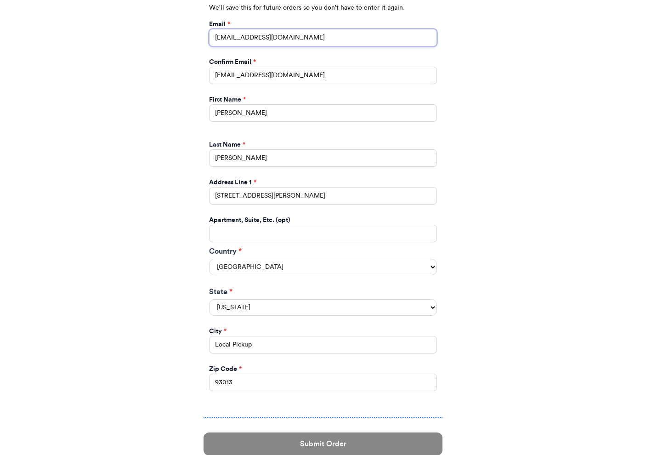
scroll to position [446, 0]
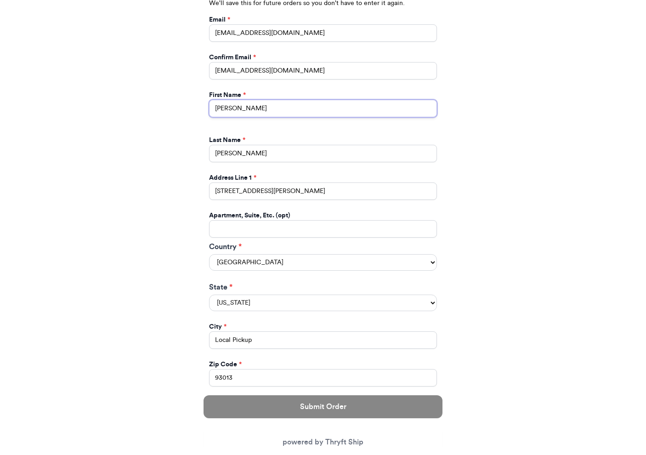
click at [262, 100] on input "[PERSON_NAME]" at bounding box center [323, 108] width 228 height 17
type input "Ahmed"
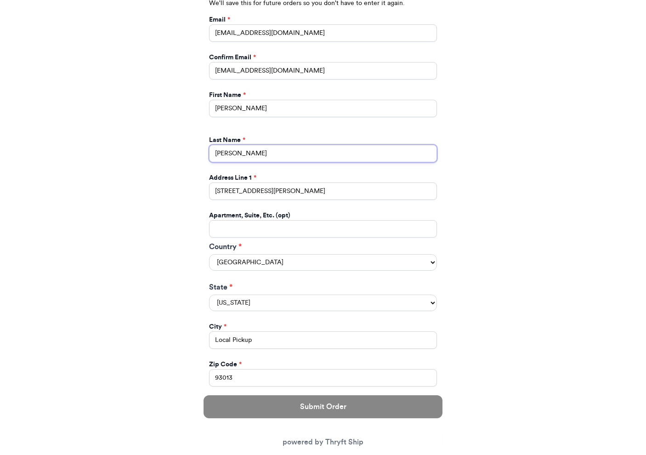
click at [255, 148] on input "[PERSON_NAME]" at bounding box center [323, 153] width 228 height 17
type input "Khan"
click at [147, 204] on div "Thank you for purchasing from arstripestage Your Order Information Enter your I…" at bounding box center [323, 95] width 646 height 956
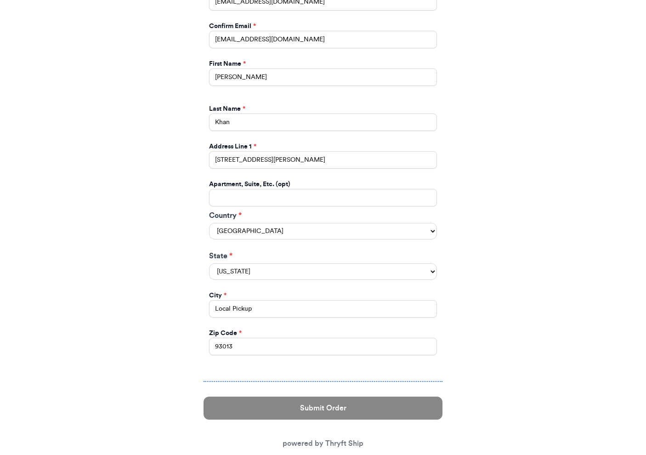
scroll to position [489, 0]
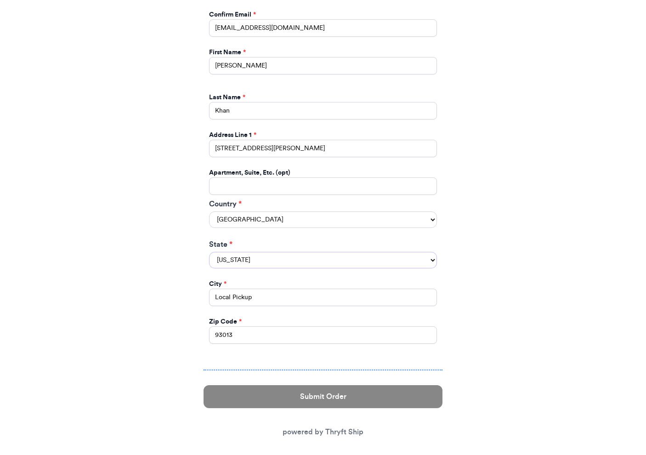
click at [245, 252] on select "[US_STATE] [US_STATE] [US_STATE] [US_STATE] [US_STATE] [US_STATE] [US_STATE] [U…" at bounding box center [323, 260] width 228 height 17
select select "CA"
click at [209, 252] on select "[US_STATE] [US_STATE] [US_STATE] [US_STATE] [US_STATE] [US_STATE] [US_STATE] [U…" at bounding box center [323, 260] width 228 height 17
click at [282, 291] on input "Local Pickup" at bounding box center [323, 297] width 228 height 17
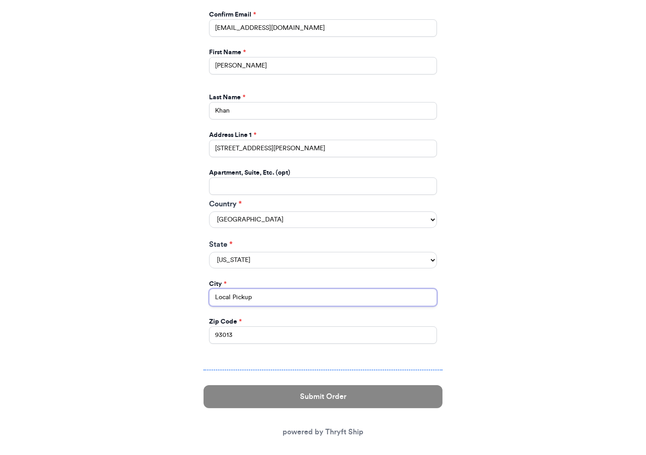
click at [282, 291] on input "Local Pickup" at bounding box center [323, 297] width 228 height 17
click at [282, 291] on input "Switch to local pickup ([GEOGRAPHIC_DATA], [GEOGRAPHIC_DATA])" at bounding box center [323, 297] width 228 height 17
type input "[GEOGRAPHIC_DATA]"
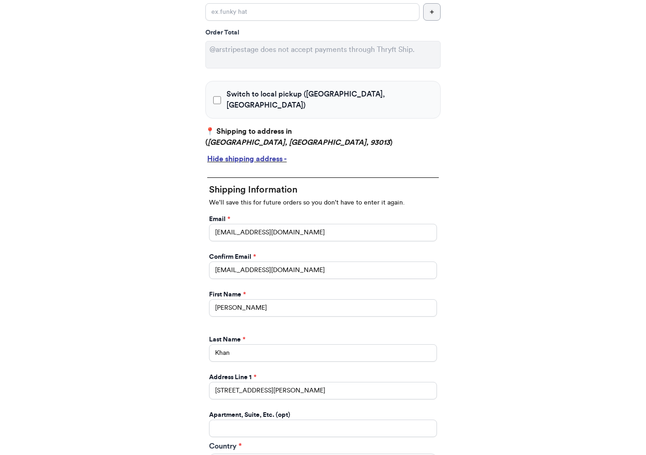
scroll to position [0, 0]
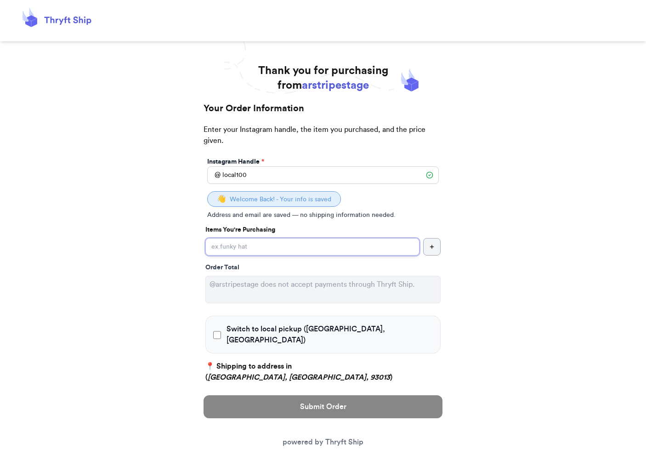
click at [342, 246] on input "Switch to local pickup ([GEOGRAPHIC_DATA], [GEOGRAPHIC_DATA])" at bounding box center [312, 246] width 214 height 17
type input "item102"
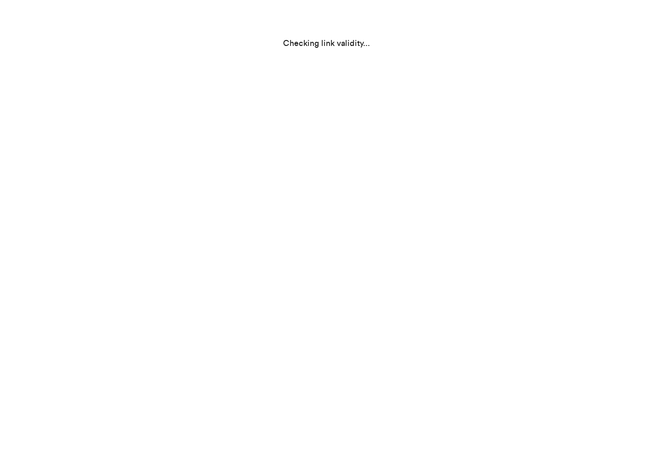
select select "CA"
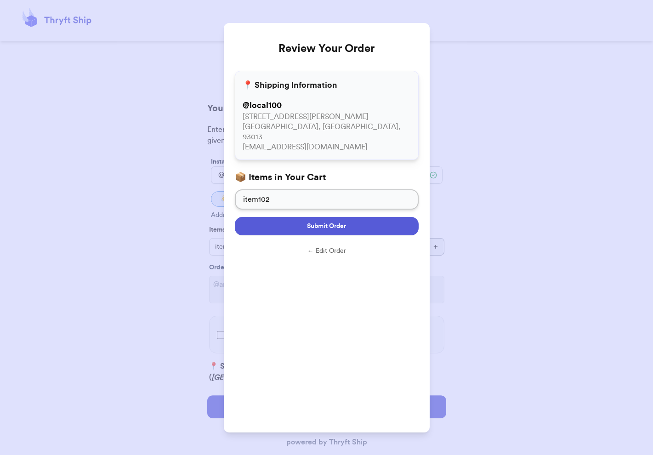
click at [322, 223] on button "Submit Order" at bounding box center [327, 226] width 184 height 18
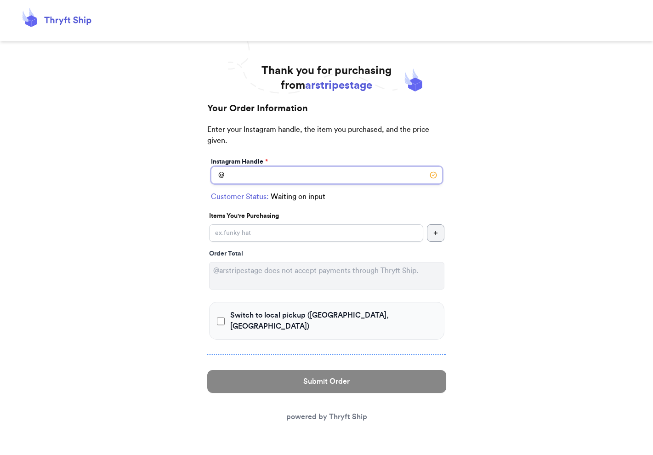
click at [330, 181] on input "Switch to local pickup ([GEOGRAPHIC_DATA], [GEOGRAPHIC_DATA])" at bounding box center [327, 174] width 232 height 17
type input "local100"
checkbox input "true"
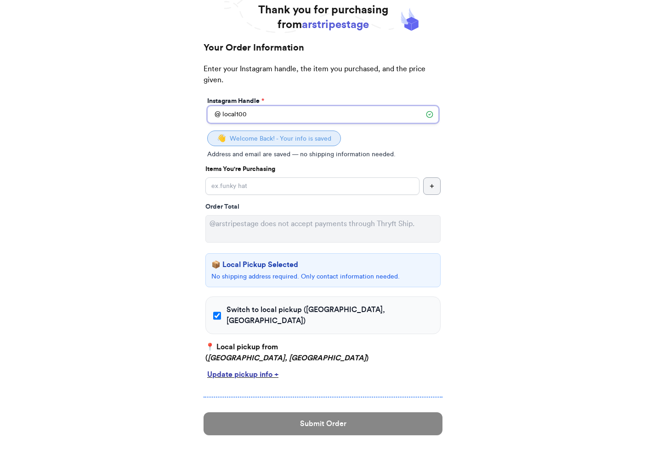
scroll to position [85, 0]
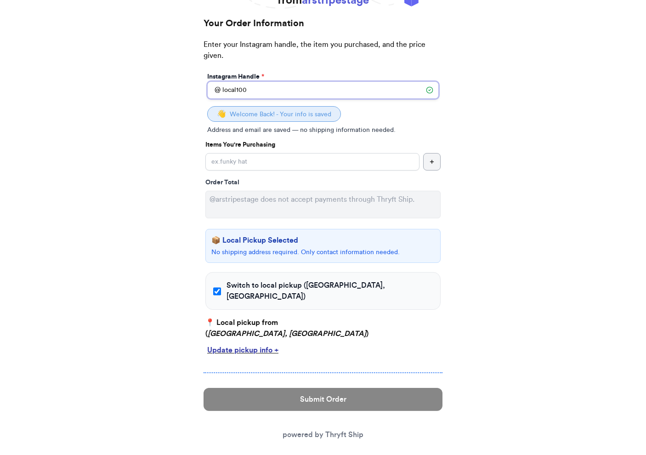
type input "local100"
click at [297, 285] on span "Switch to local pickup ([GEOGRAPHIC_DATA], [GEOGRAPHIC_DATA])" at bounding box center [330, 291] width 206 height 22
click at [221, 287] on input "Switch to local pickup ([GEOGRAPHIC_DATA], [GEOGRAPHIC_DATA])" at bounding box center [217, 291] width 8 height 9
checkbox input "false"
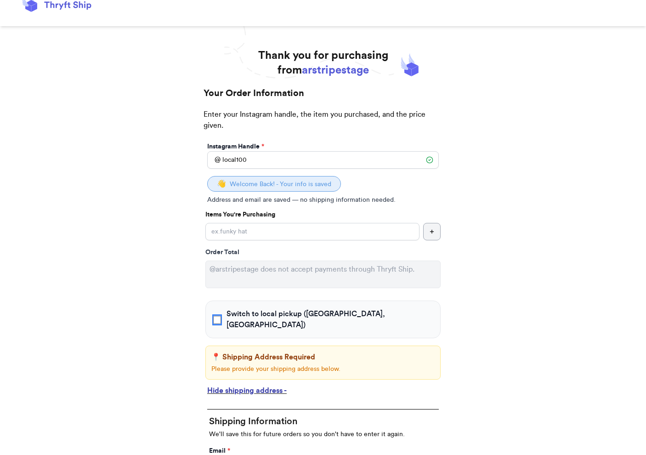
scroll to position [17, 0]
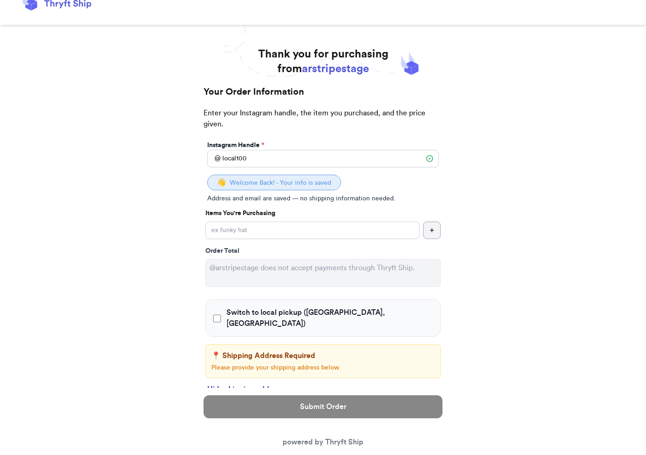
click at [301, 226] on input "Switch to local pickup ([GEOGRAPHIC_DATA], [GEOGRAPHIC_DATA])" at bounding box center [312, 230] width 214 height 17
type input "item104"
click at [273, 312] on span "Switch to local pickup ([GEOGRAPHIC_DATA], [GEOGRAPHIC_DATA])" at bounding box center [330, 318] width 206 height 22
click at [221, 314] on input "Switch to local pickup ([GEOGRAPHIC_DATA], [GEOGRAPHIC_DATA])" at bounding box center [217, 318] width 8 height 9
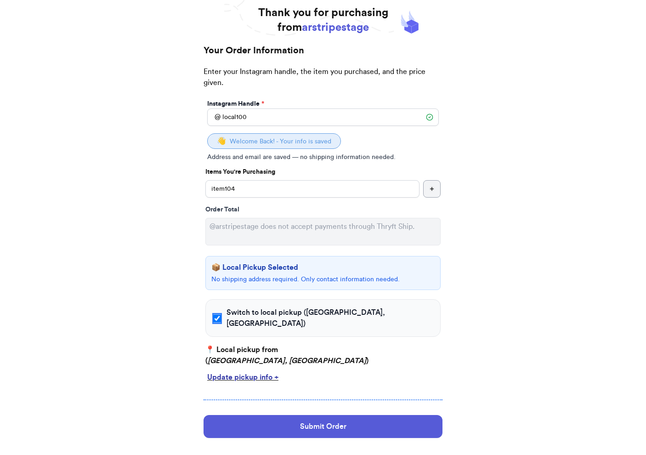
scroll to position [71, 0]
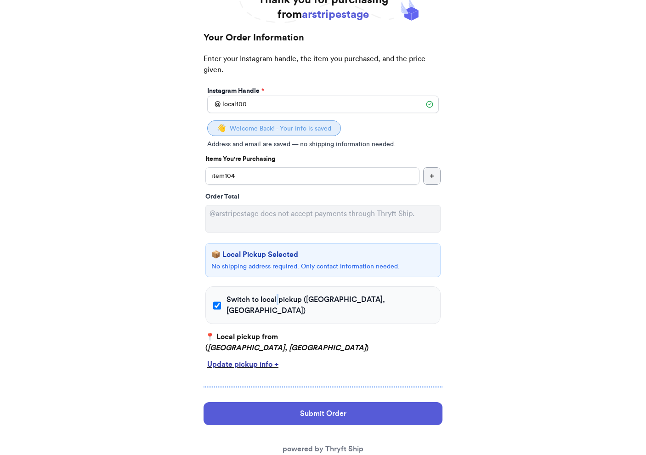
click at [279, 303] on span "Switch to local pickup ([GEOGRAPHIC_DATA], [GEOGRAPHIC_DATA])" at bounding box center [330, 305] width 206 height 22
click at [281, 299] on span "Switch to local pickup ([GEOGRAPHIC_DATA], [GEOGRAPHIC_DATA])" at bounding box center [330, 305] width 206 height 22
click at [221, 301] on input "Switch to local pickup ([GEOGRAPHIC_DATA], [GEOGRAPHIC_DATA])" at bounding box center [217, 305] width 8 height 9
checkbox input "false"
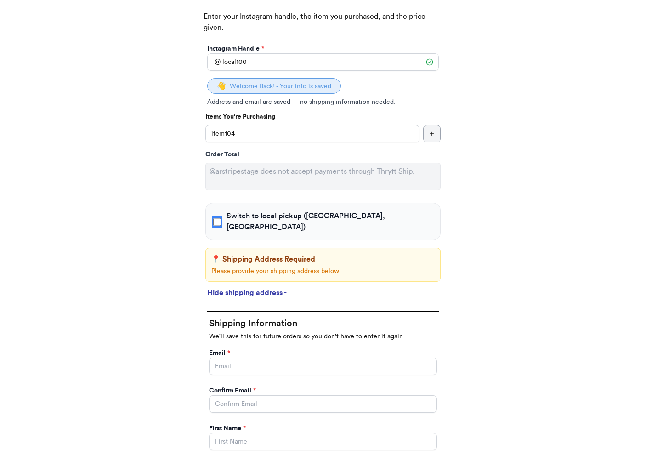
scroll to position [297, 0]
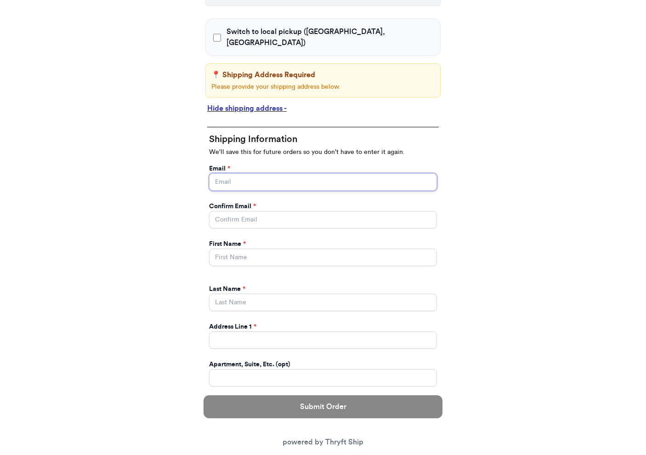
click at [290, 174] on input "Switch to local pickup ([GEOGRAPHIC_DATA], [GEOGRAPHIC_DATA])" at bounding box center [323, 181] width 228 height 17
type input "[EMAIL_ADDRESS][DOMAIN_NAME]"
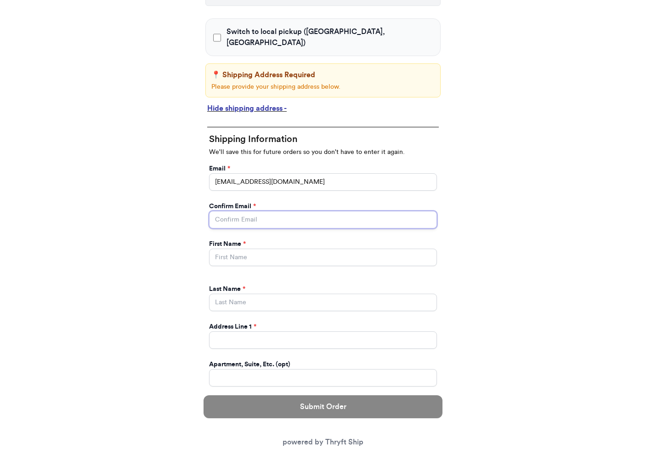
type input "[EMAIL_ADDRESS][DOMAIN_NAME]"
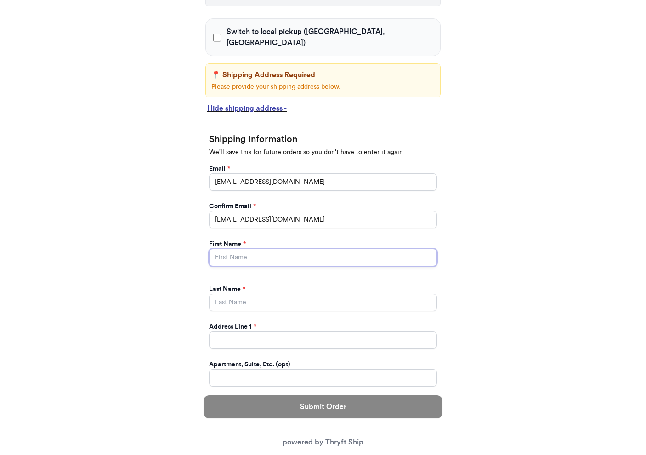
type input "[PERSON_NAME]"
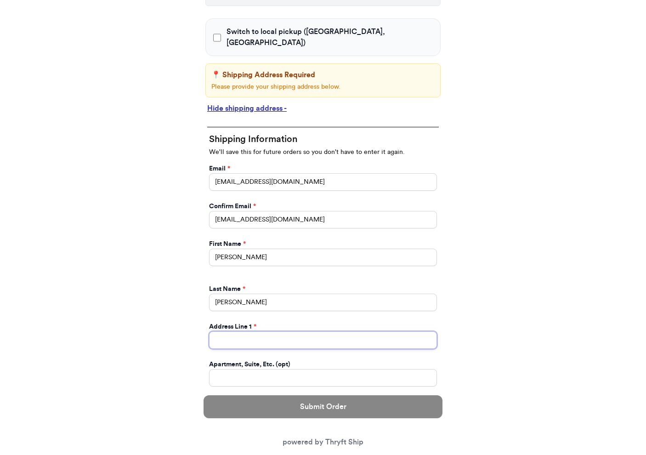
type input "[STREET_ADDRESS][PERSON_NAME]"
type input "93013"
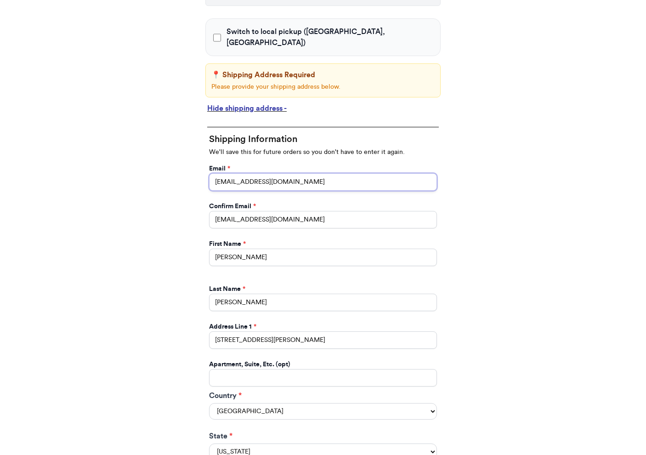
scroll to position [489, 0]
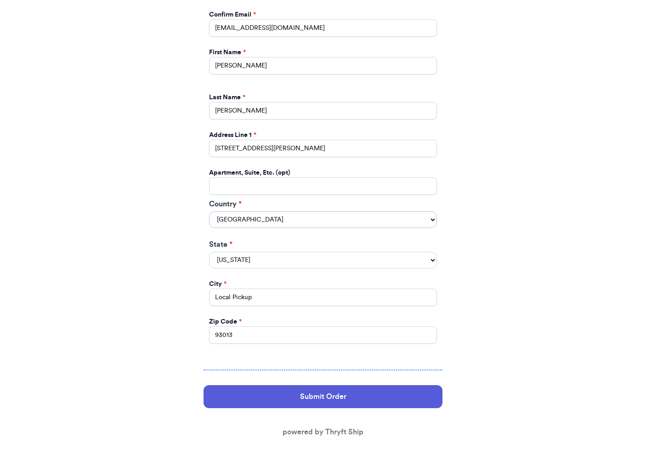
click at [299, 211] on select "[GEOGRAPHIC_DATA] [GEOGRAPHIC_DATA] [GEOGRAPHIC_DATA]" at bounding box center [323, 219] width 228 height 17
click at [209, 211] on select "[GEOGRAPHIC_DATA] [GEOGRAPHIC_DATA] [GEOGRAPHIC_DATA]" at bounding box center [323, 219] width 228 height 17
click at [290, 252] on select "[US_STATE] [US_STATE] [US_STATE] [US_STATE] [US_STATE] [US_STATE] [US_STATE] [U…" at bounding box center [323, 260] width 228 height 17
select select "CA"
click at [209, 252] on select "[US_STATE] [US_STATE] [US_STATE] [US_STATE] [US_STATE] [US_STATE] [US_STATE] [U…" at bounding box center [323, 260] width 228 height 17
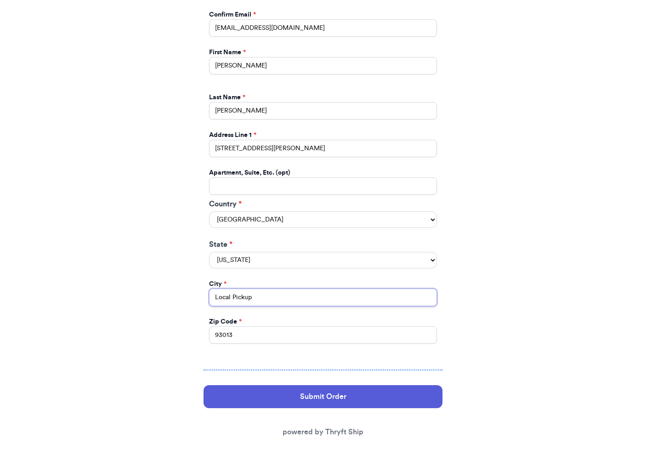
drag, startPoint x: 278, startPoint y: 290, endPoint x: 190, endPoint y: 279, distance: 88.4
click at [190, 279] on div "Thank you for purchasing from arstripestage Your Order Information Enter your I…" at bounding box center [323, 18] width 276 height 889
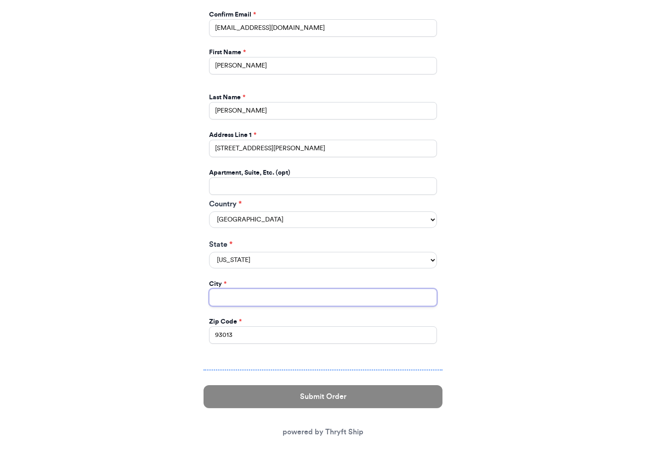
click at [260, 293] on input "Switch to local pickup ([GEOGRAPHIC_DATA], [GEOGRAPHIC_DATA])" at bounding box center [323, 297] width 228 height 17
type input "[GEOGRAPHIC_DATA]"
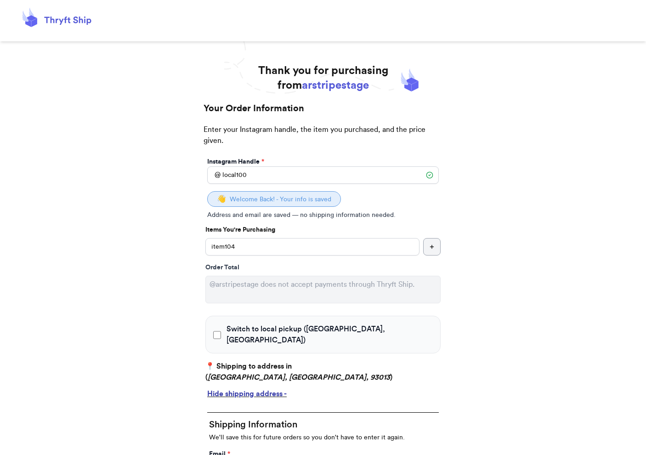
scroll to position [477, 0]
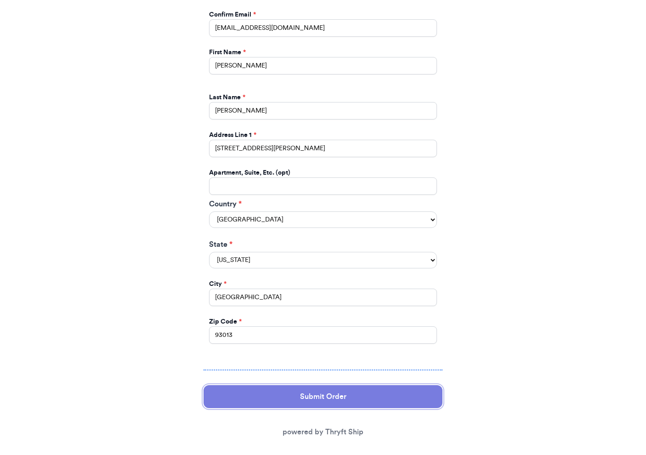
click at [309, 391] on button "Submit Order" at bounding box center [323, 396] width 239 height 23
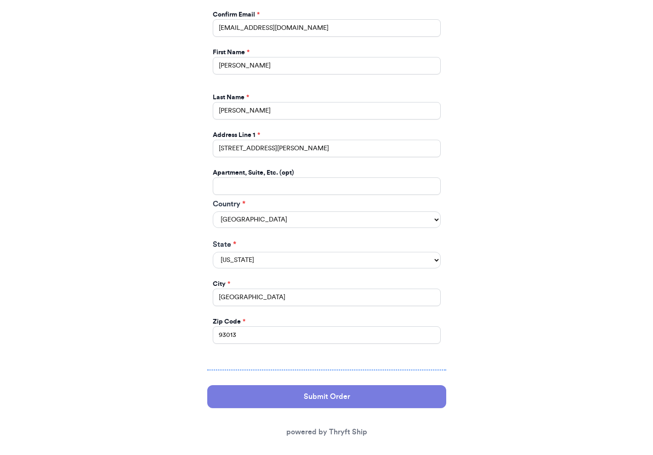
scroll to position [0, 0]
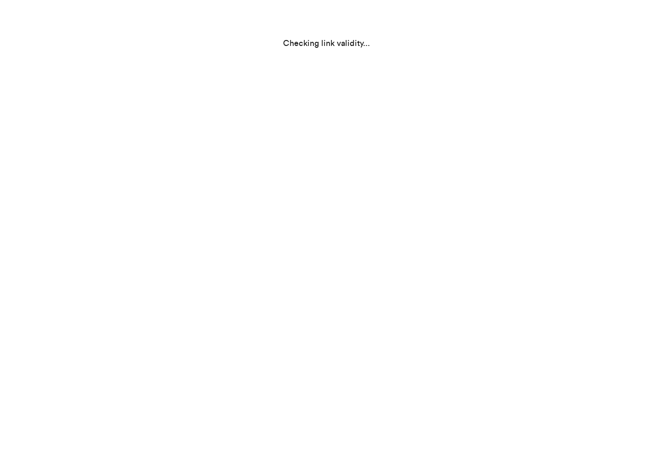
select select "CA"
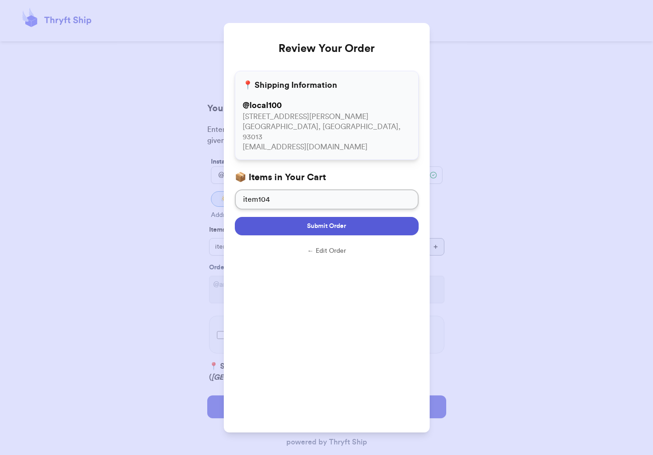
click at [357, 217] on button "Submit Order" at bounding box center [327, 226] width 184 height 18
